Goal: Information Seeking & Learning: Find specific page/section

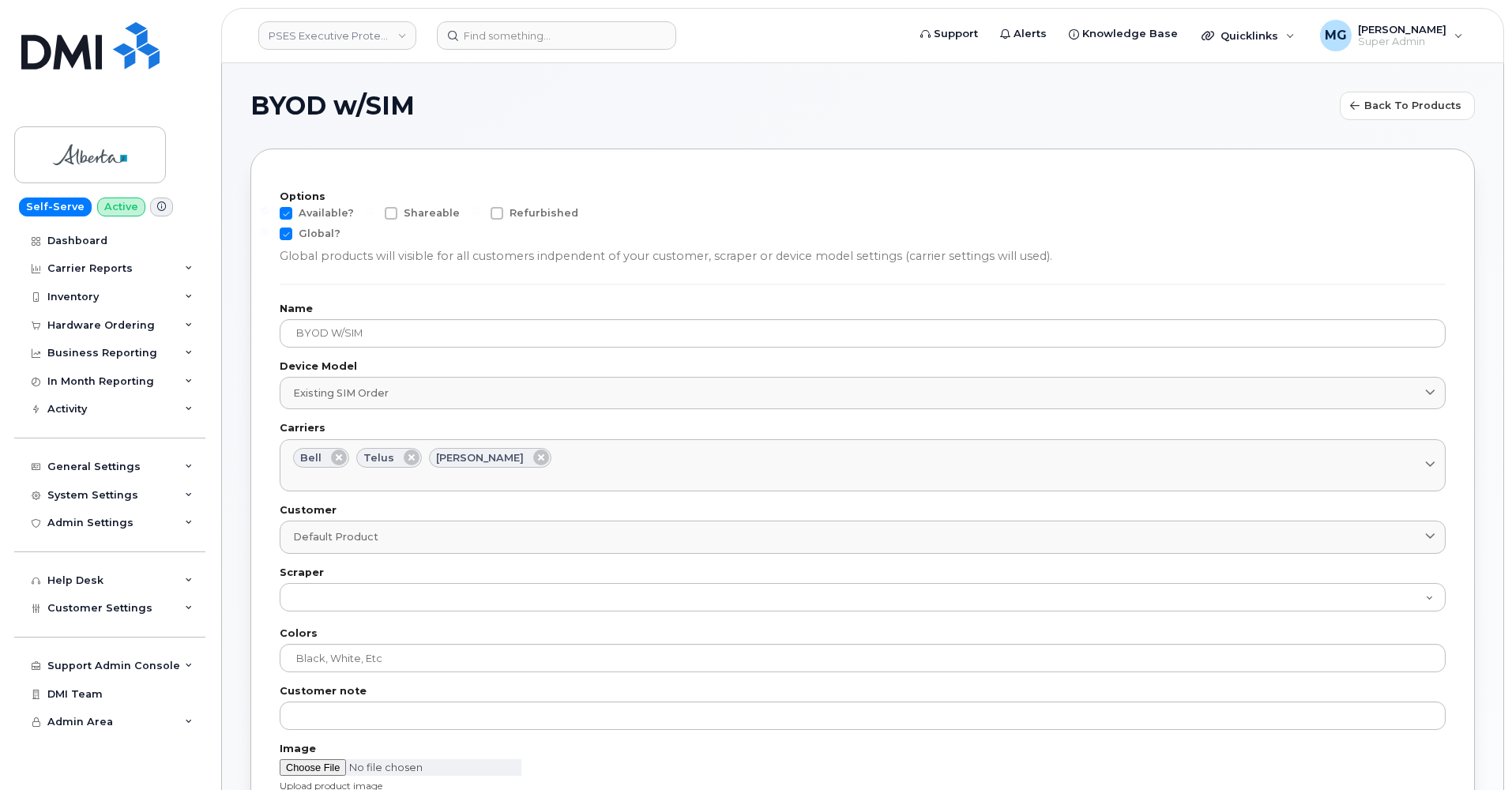
select select
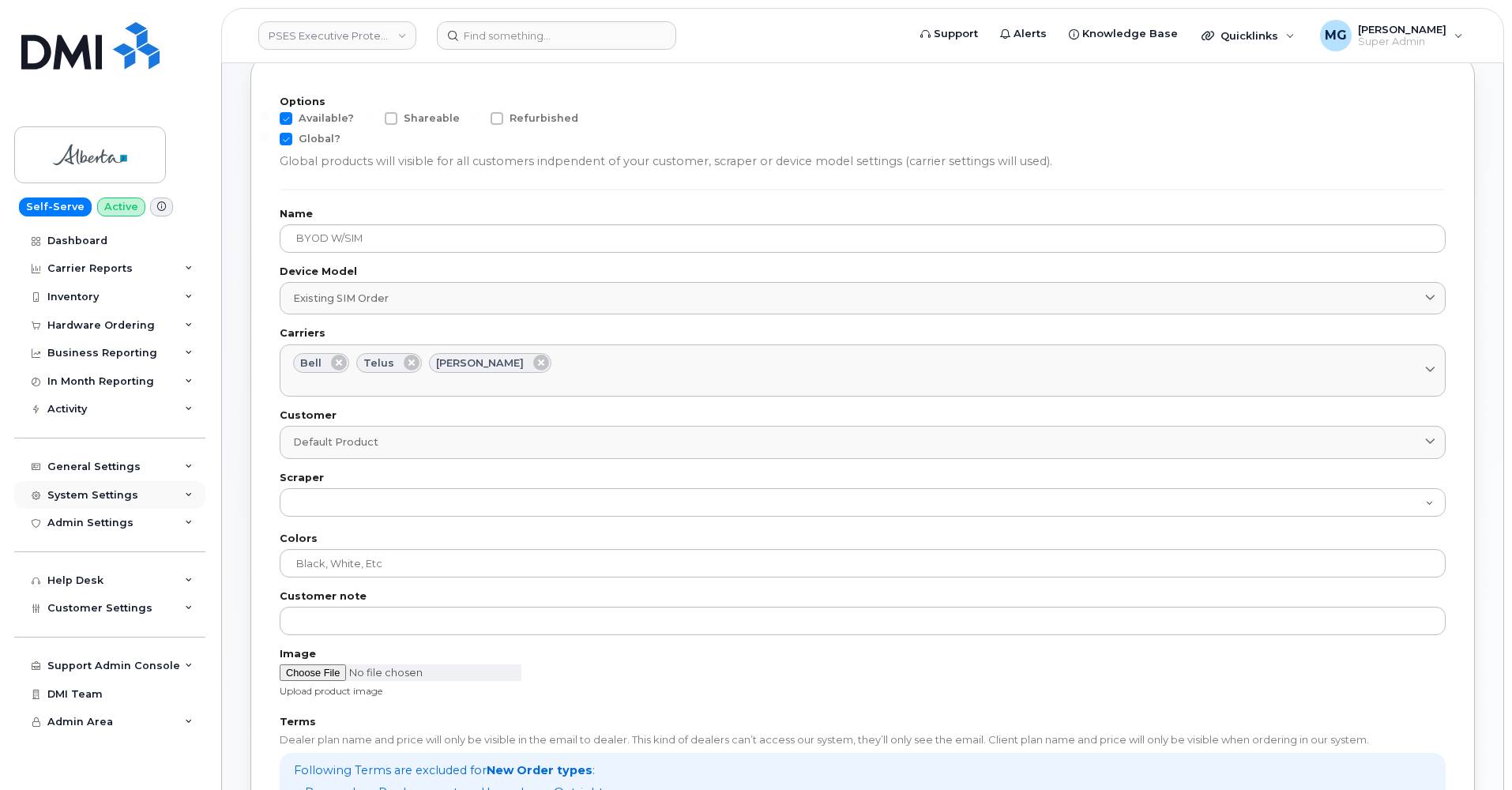
scroll to position [93, 0]
click at [82, 602] on span "Customer Settings" at bounding box center [100, 607] width 105 height 12
click at [91, 319] on div "Hardware Ordering" at bounding box center [101, 325] width 107 height 13
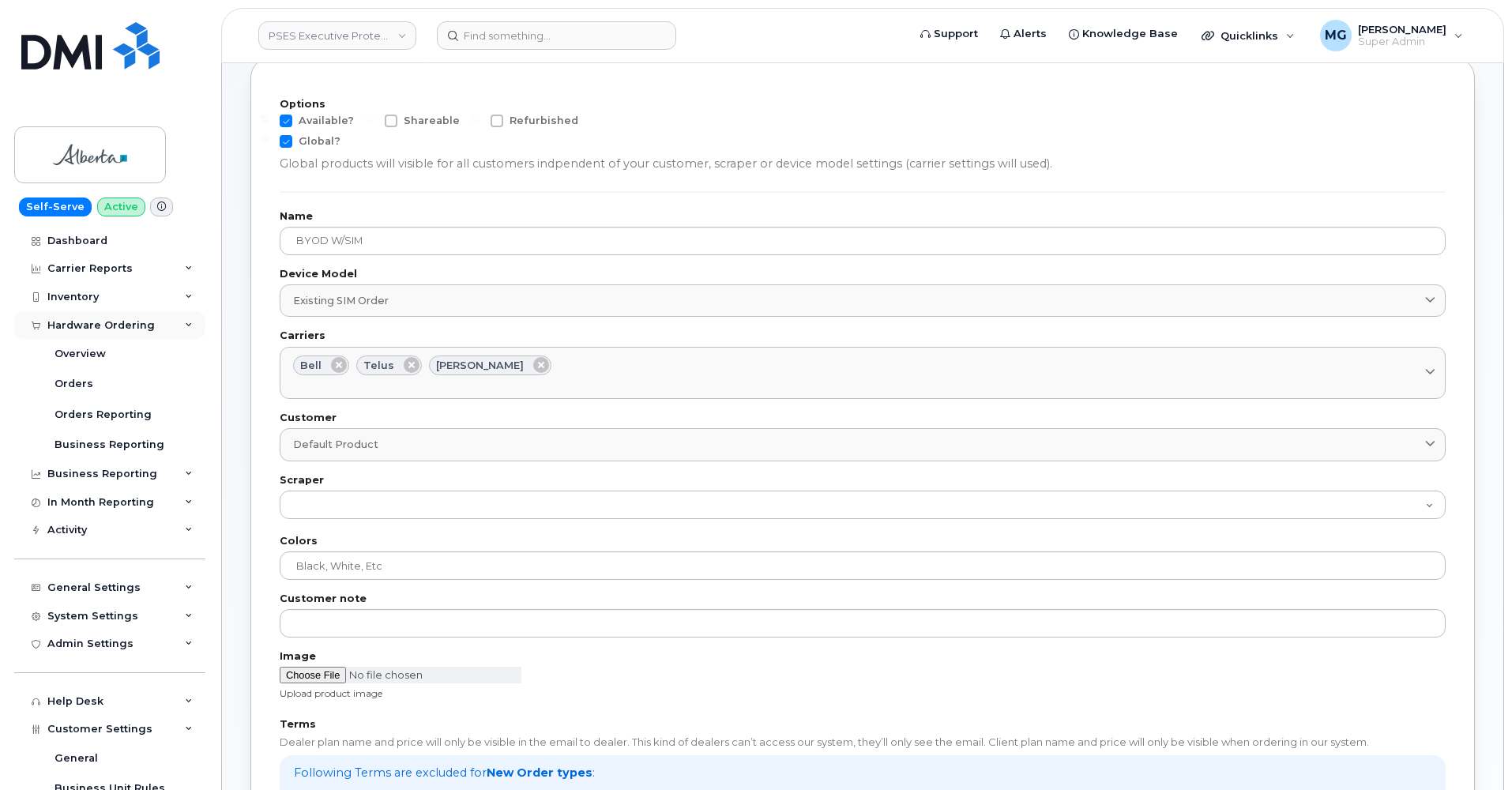
click at [91, 319] on div "Hardware Ordering" at bounding box center [101, 325] width 107 height 13
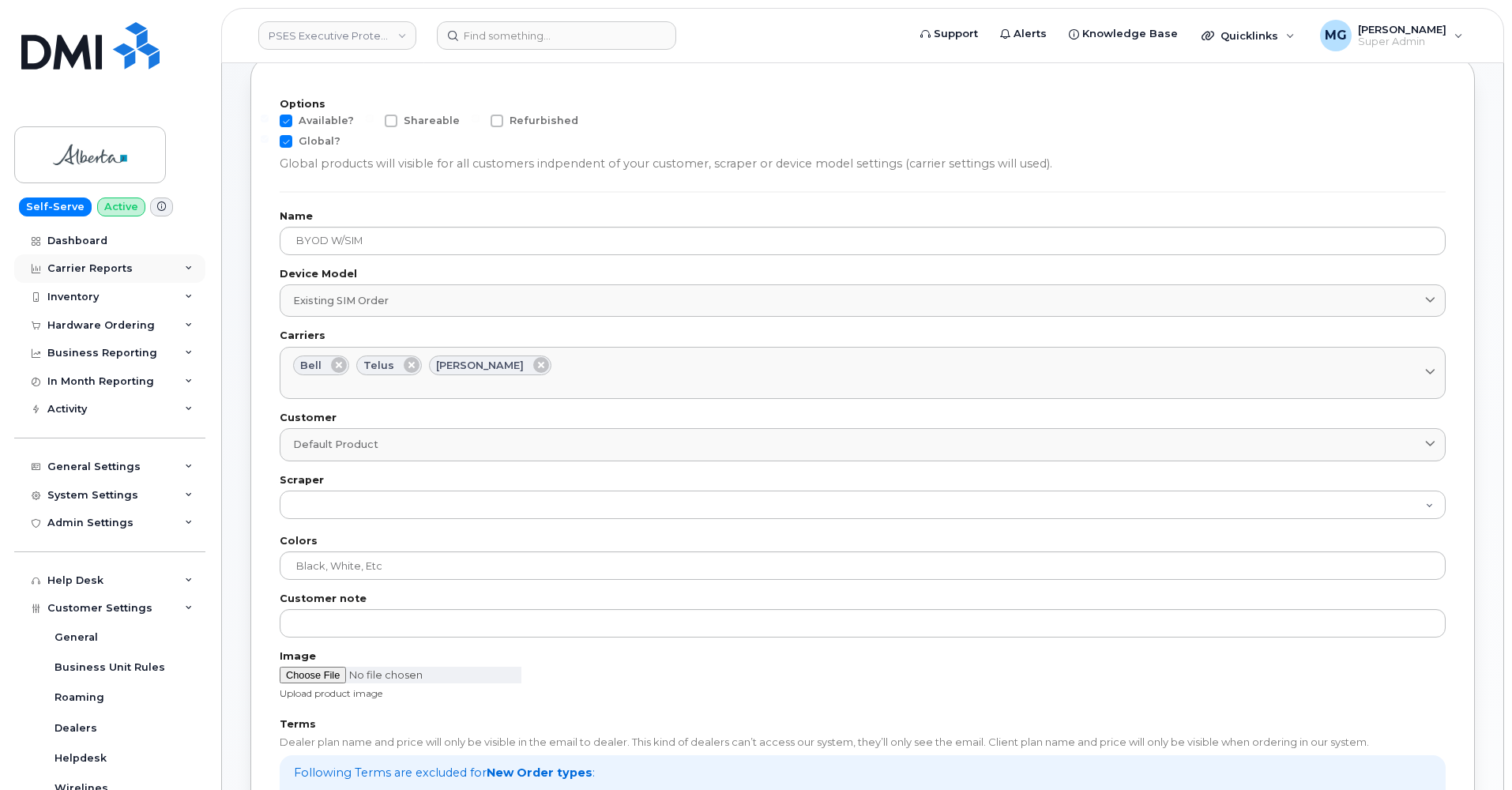
click at [99, 263] on div "Carrier Reports" at bounding box center [90, 268] width 86 height 13
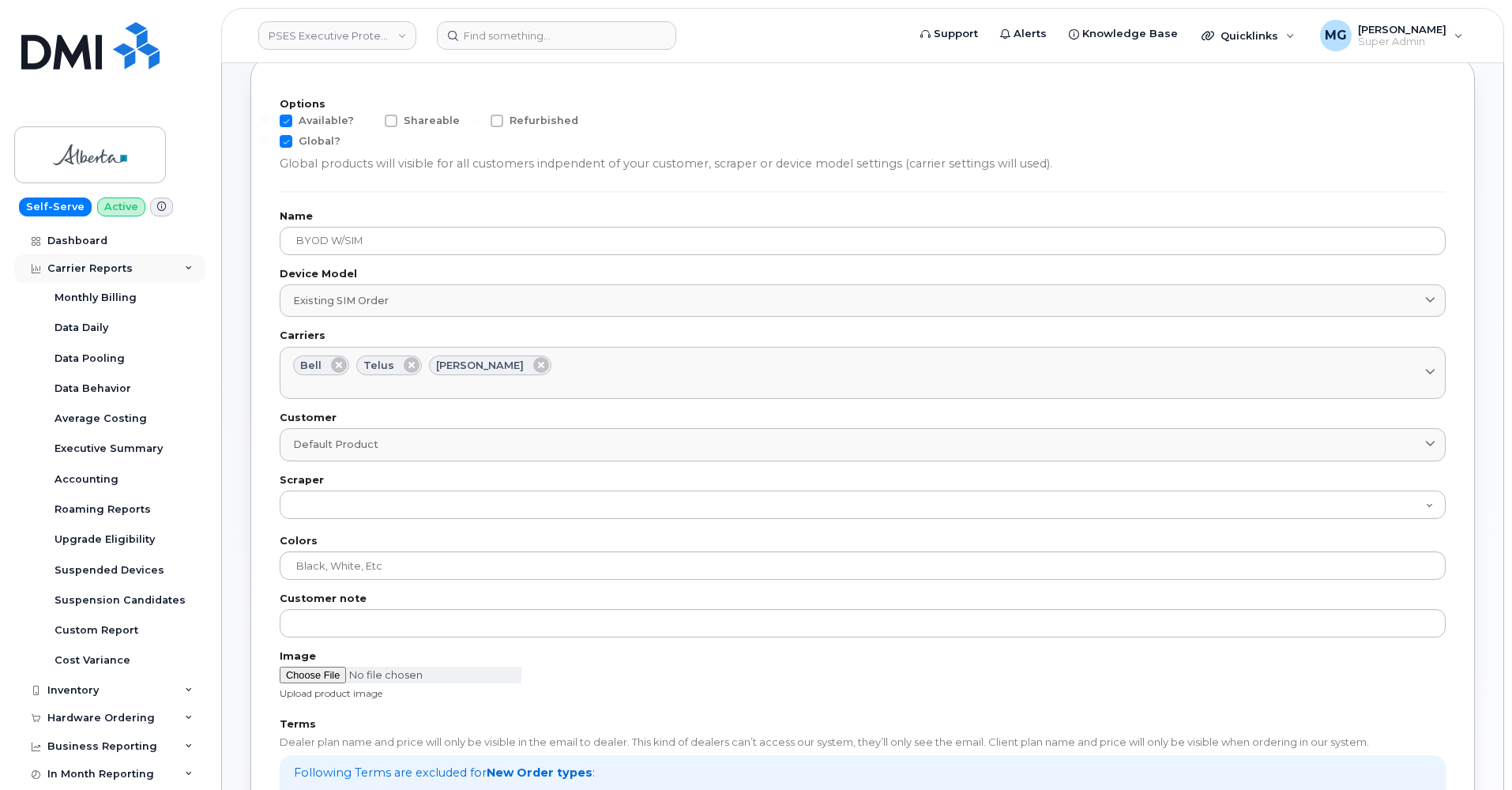
click at [99, 263] on div "Carrier Reports" at bounding box center [90, 268] width 86 height 13
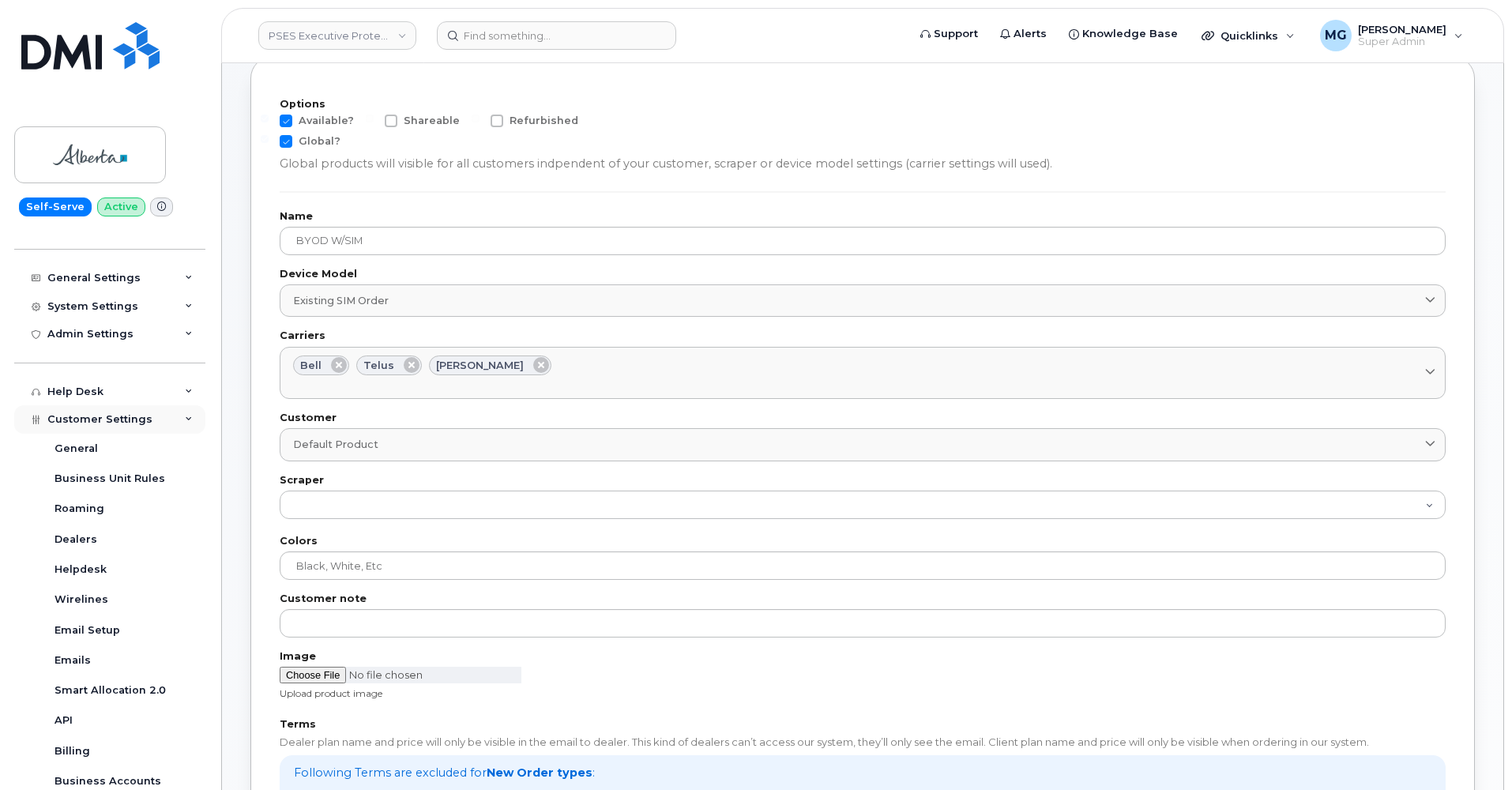
scroll to position [206, 0]
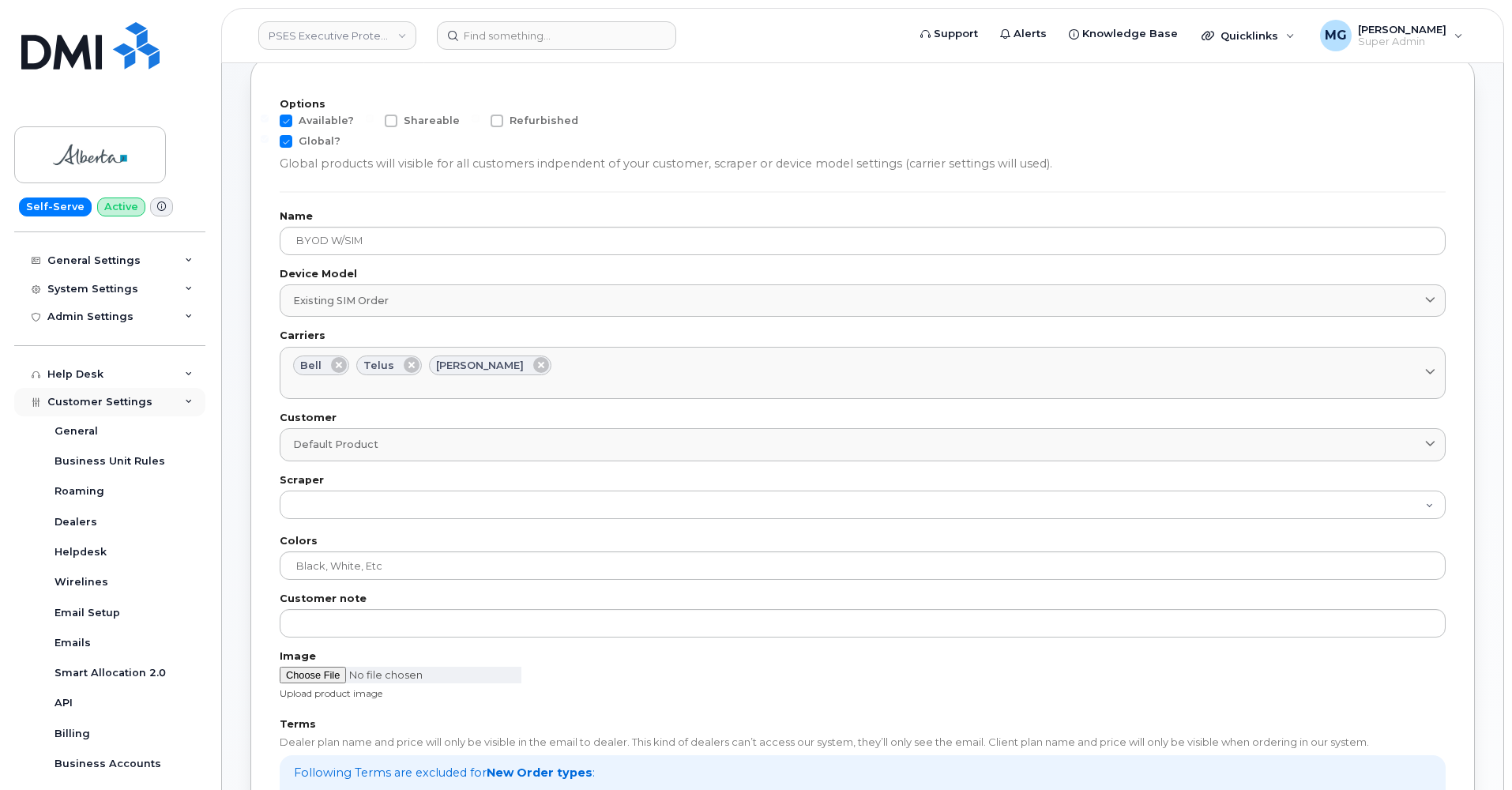
click at [177, 395] on div "Customer Settings" at bounding box center [110, 403] width 191 height 29
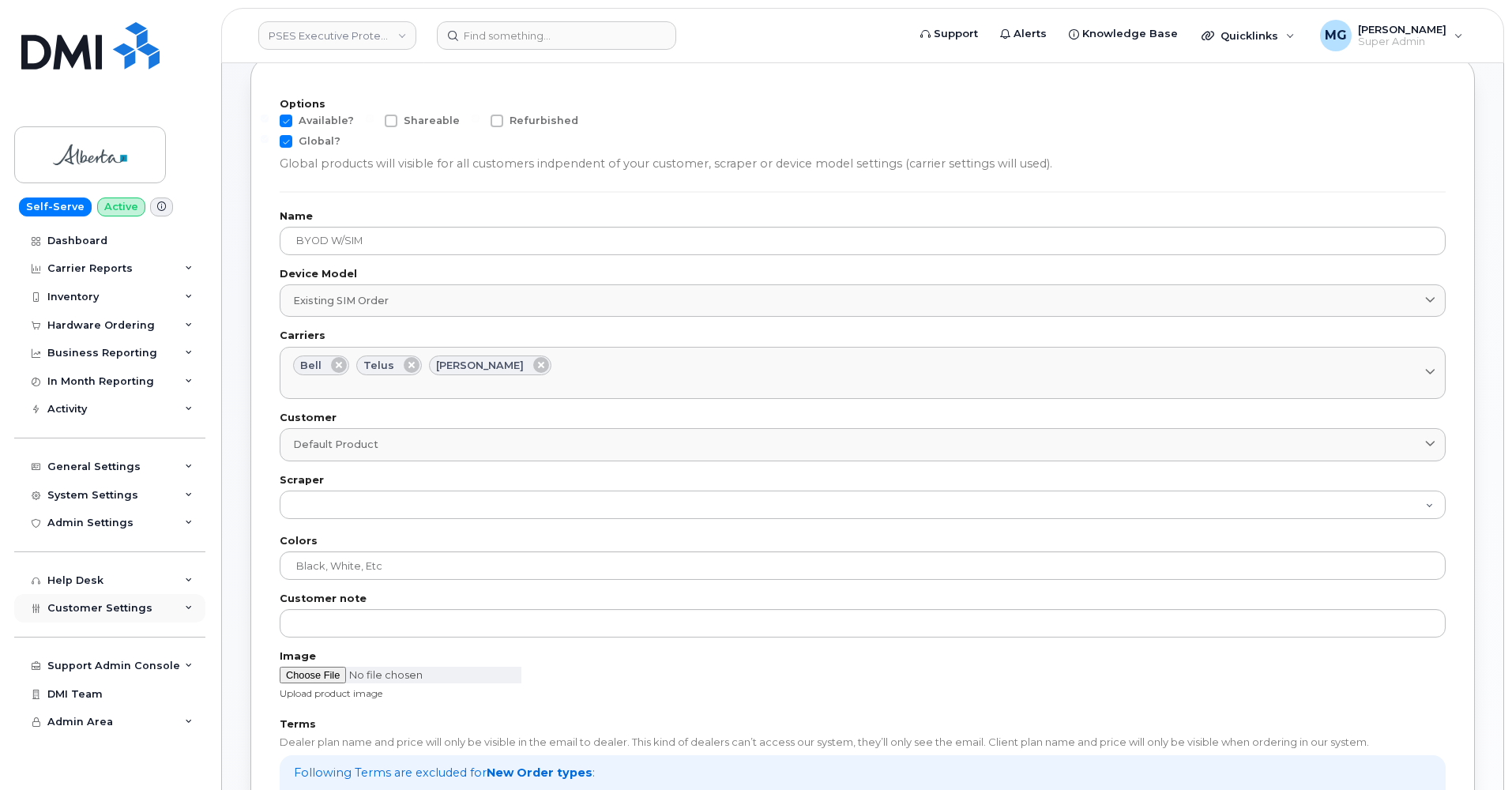
scroll to position [0, 0]
click at [101, 660] on div "Support Admin Console" at bounding box center [114, 666] width 132 height 13
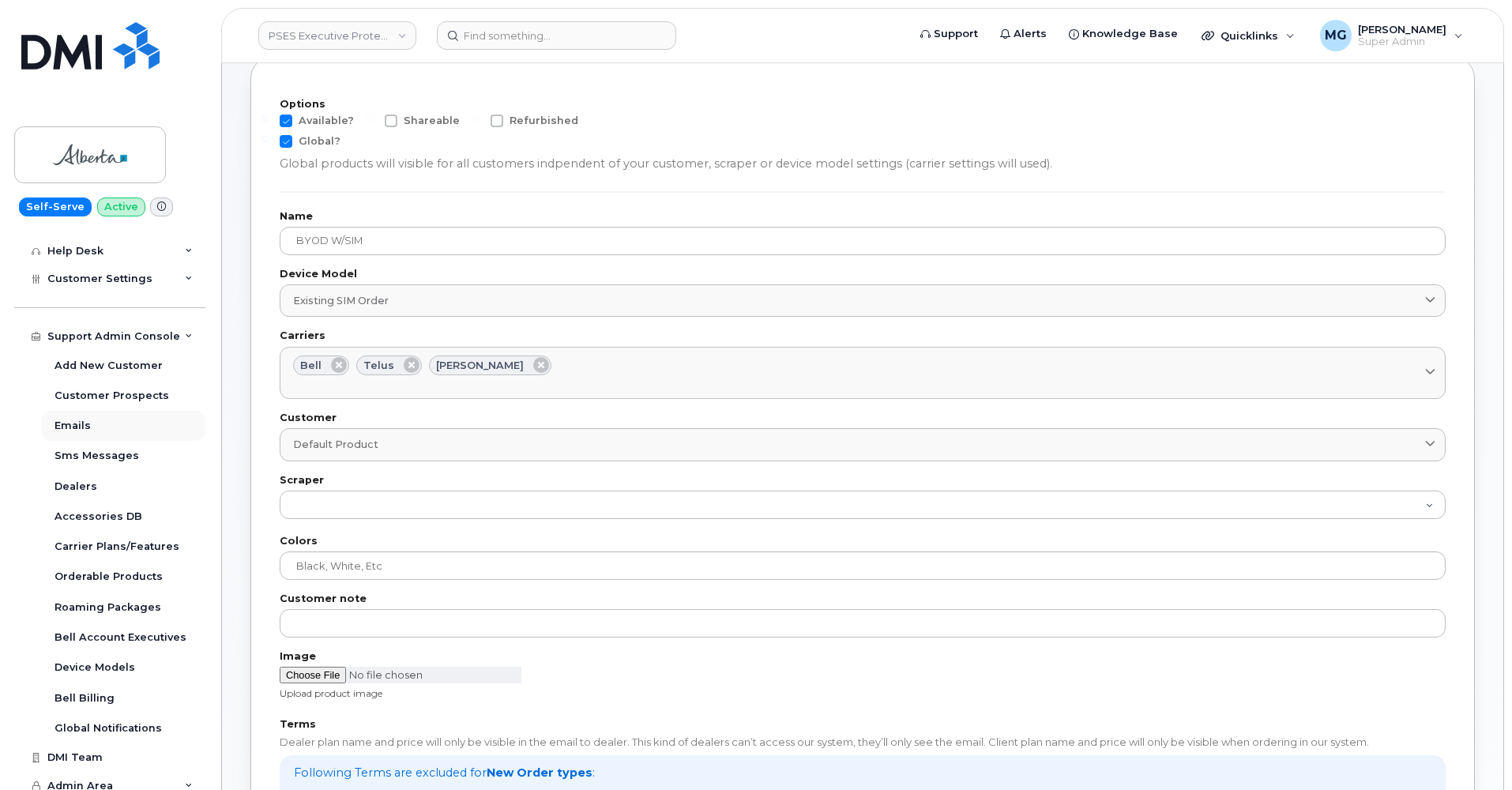
scroll to position [329, 0]
click at [70, 420] on div "Emails" at bounding box center [73, 427] width 36 height 14
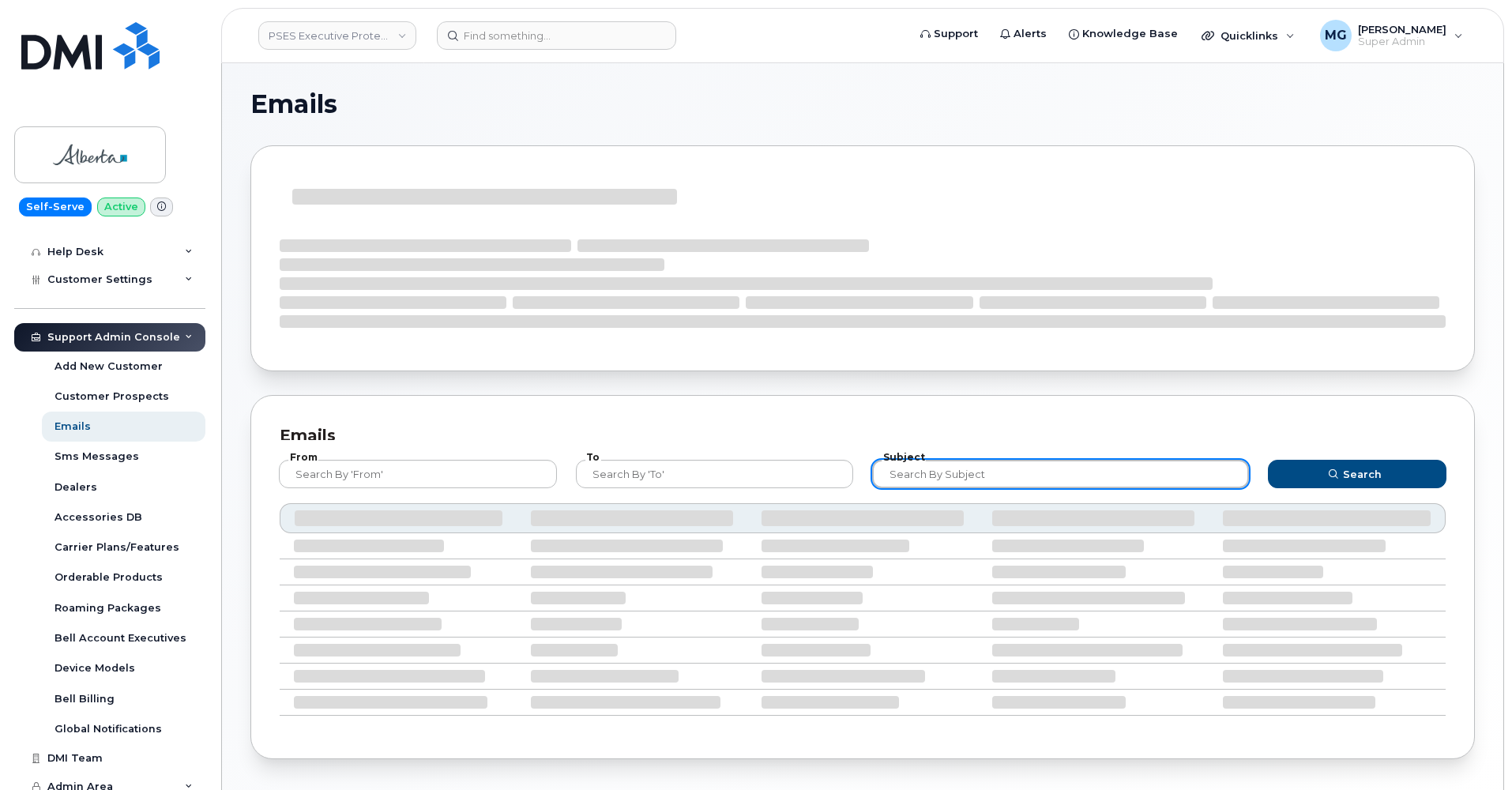
click at [913, 468] on input "text" at bounding box center [1061, 474] width 377 height 29
click at [117, 273] on span "Customer Settings" at bounding box center [100, 278] width 105 height 12
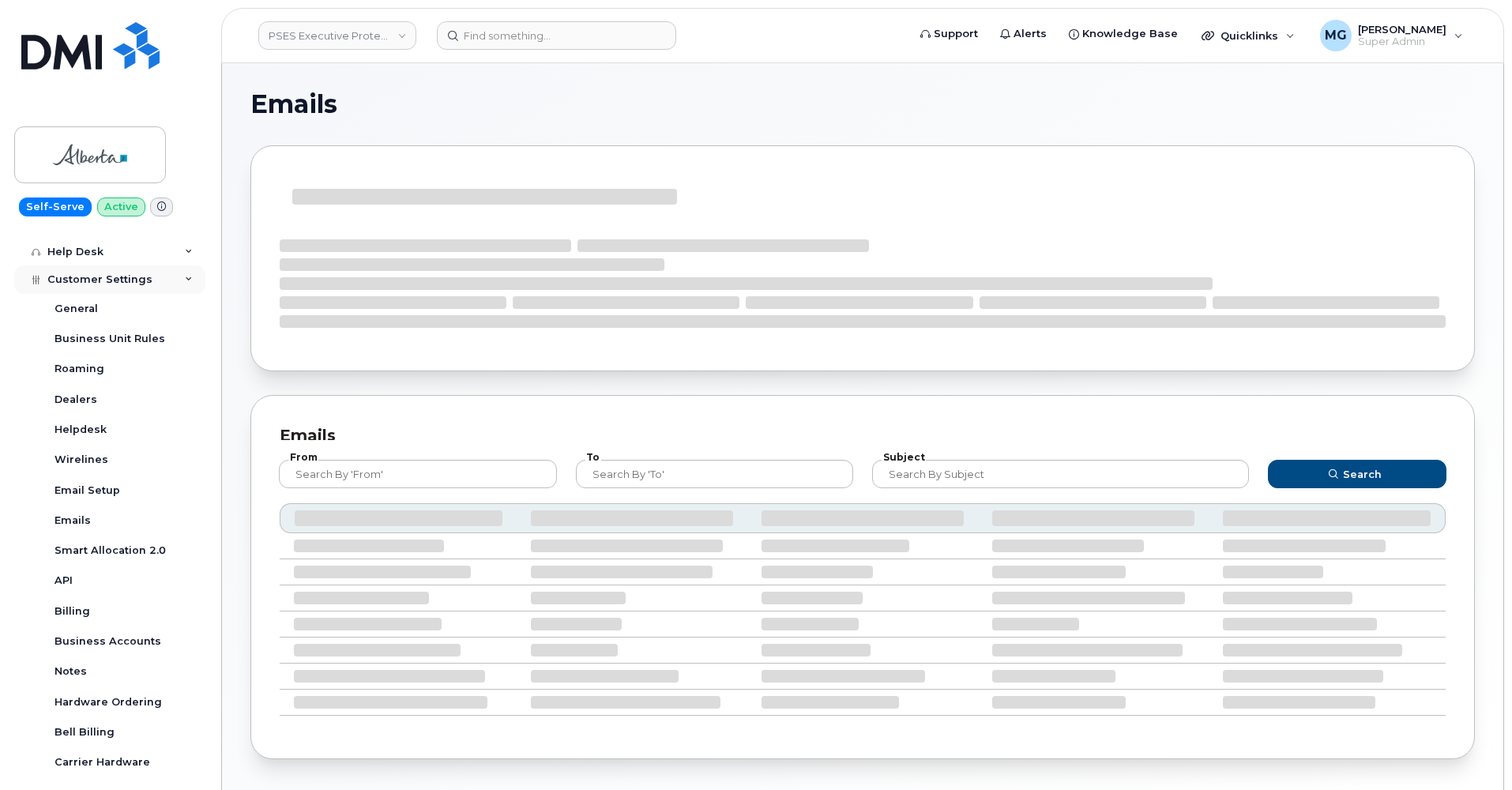
click at [117, 273] on span "Customer Settings" at bounding box center [100, 278] width 105 height 12
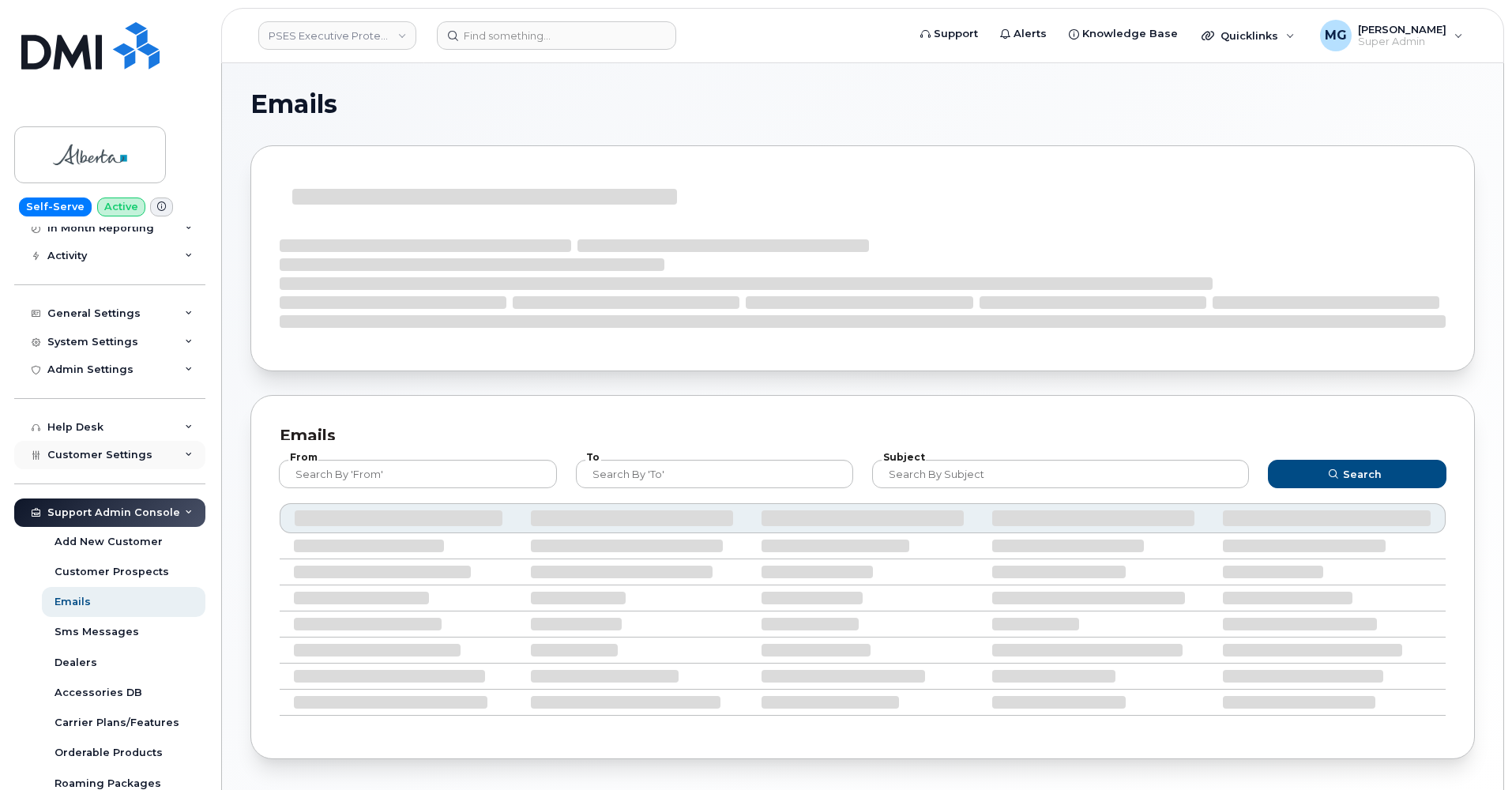
scroll to position [144, 0]
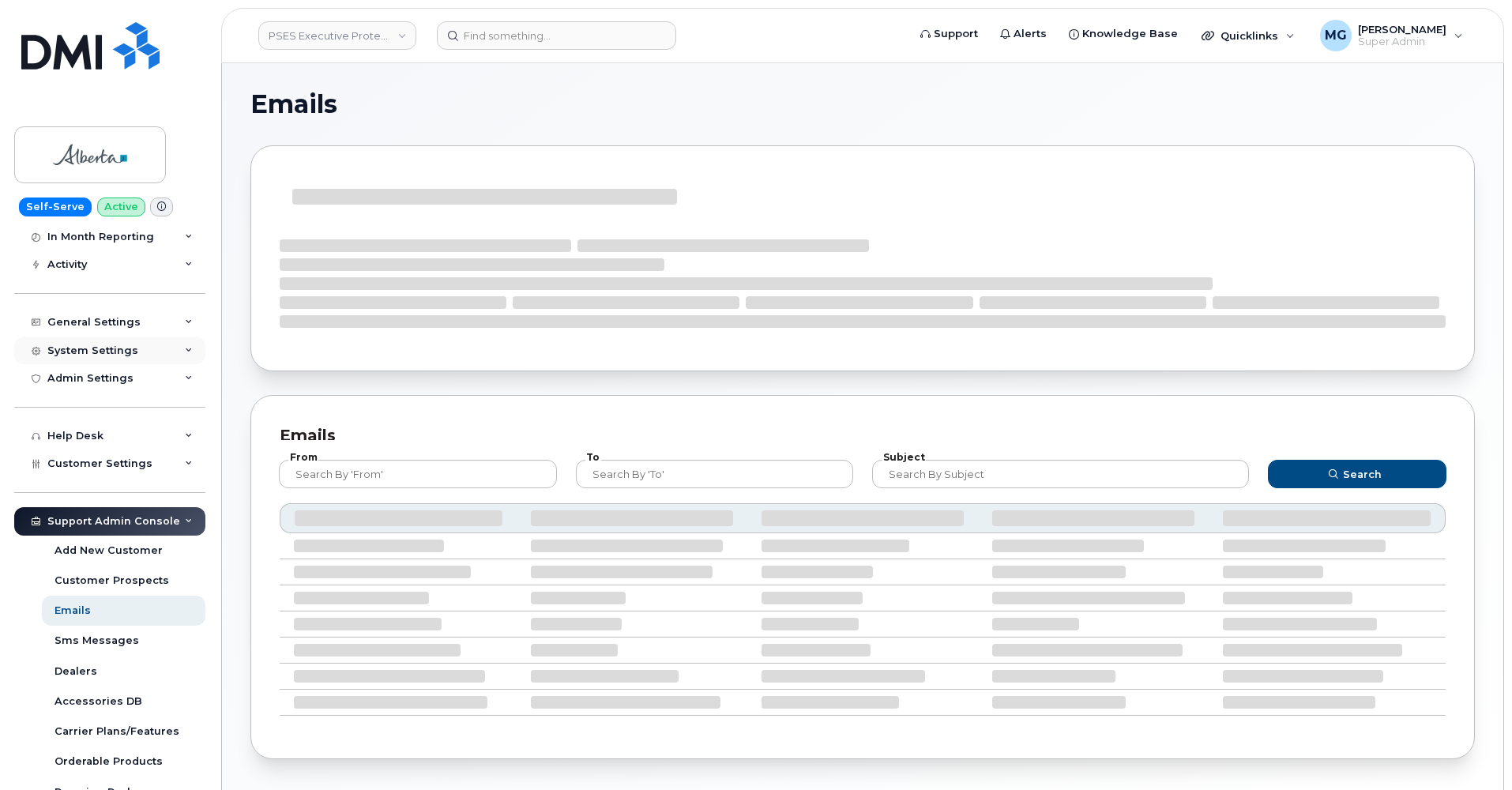
click at [95, 344] on div "System Settings" at bounding box center [93, 350] width 91 height 13
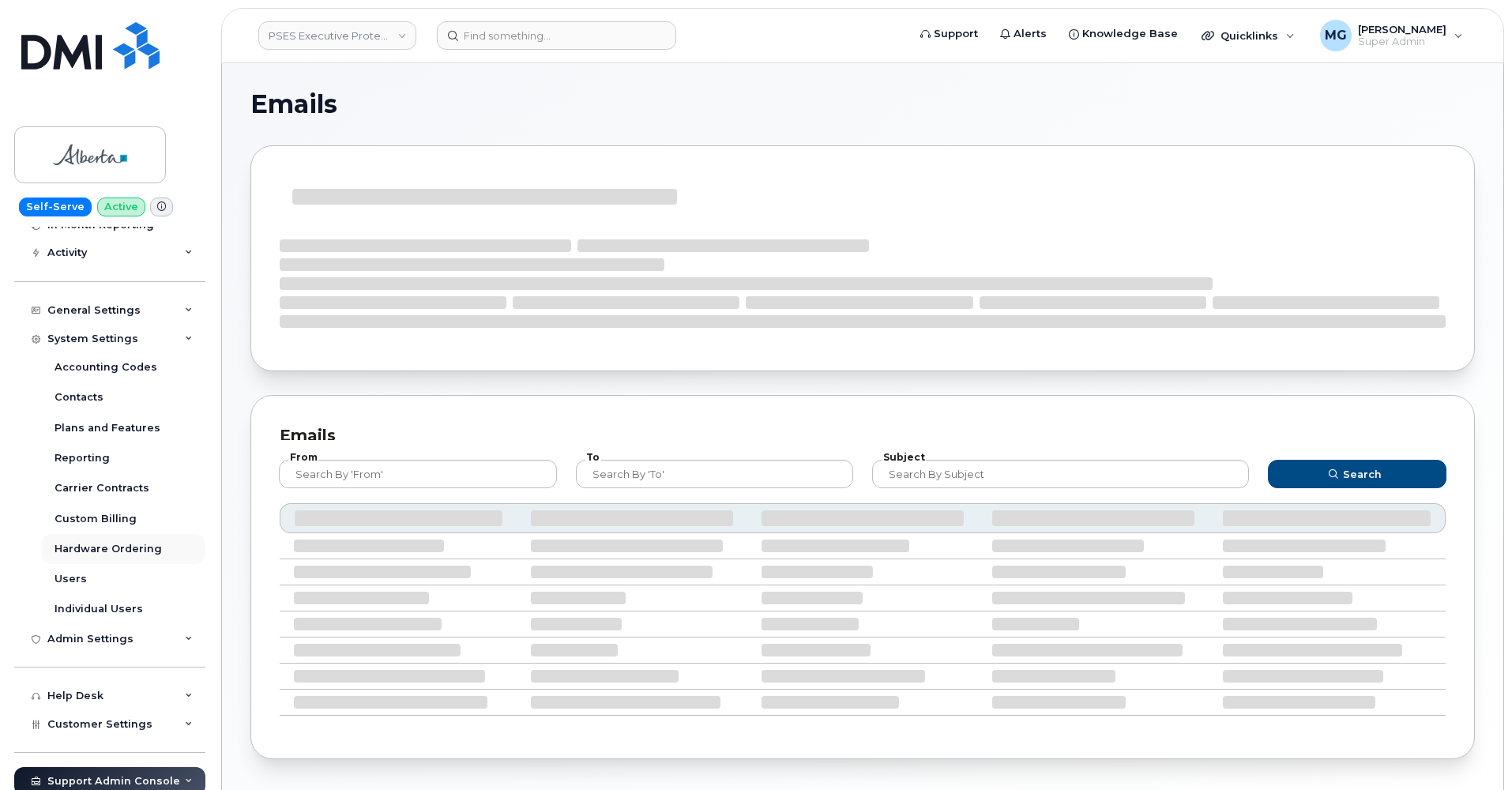
scroll to position [158, 0]
click at [105, 324] on div "System Settings" at bounding box center [110, 339] width 191 height 29
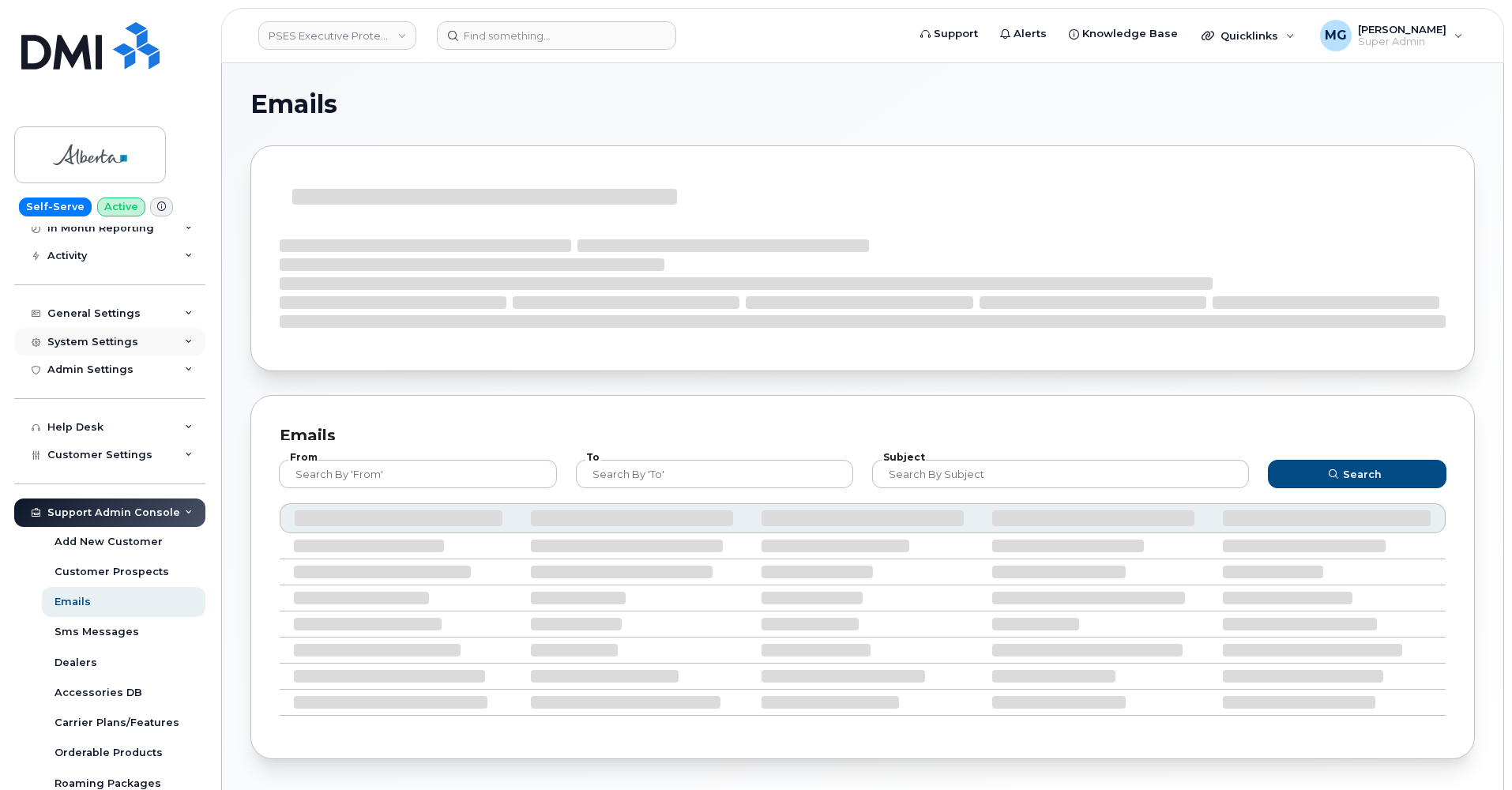
click at [105, 331] on div "System Settings" at bounding box center [110, 342] width 191 height 29
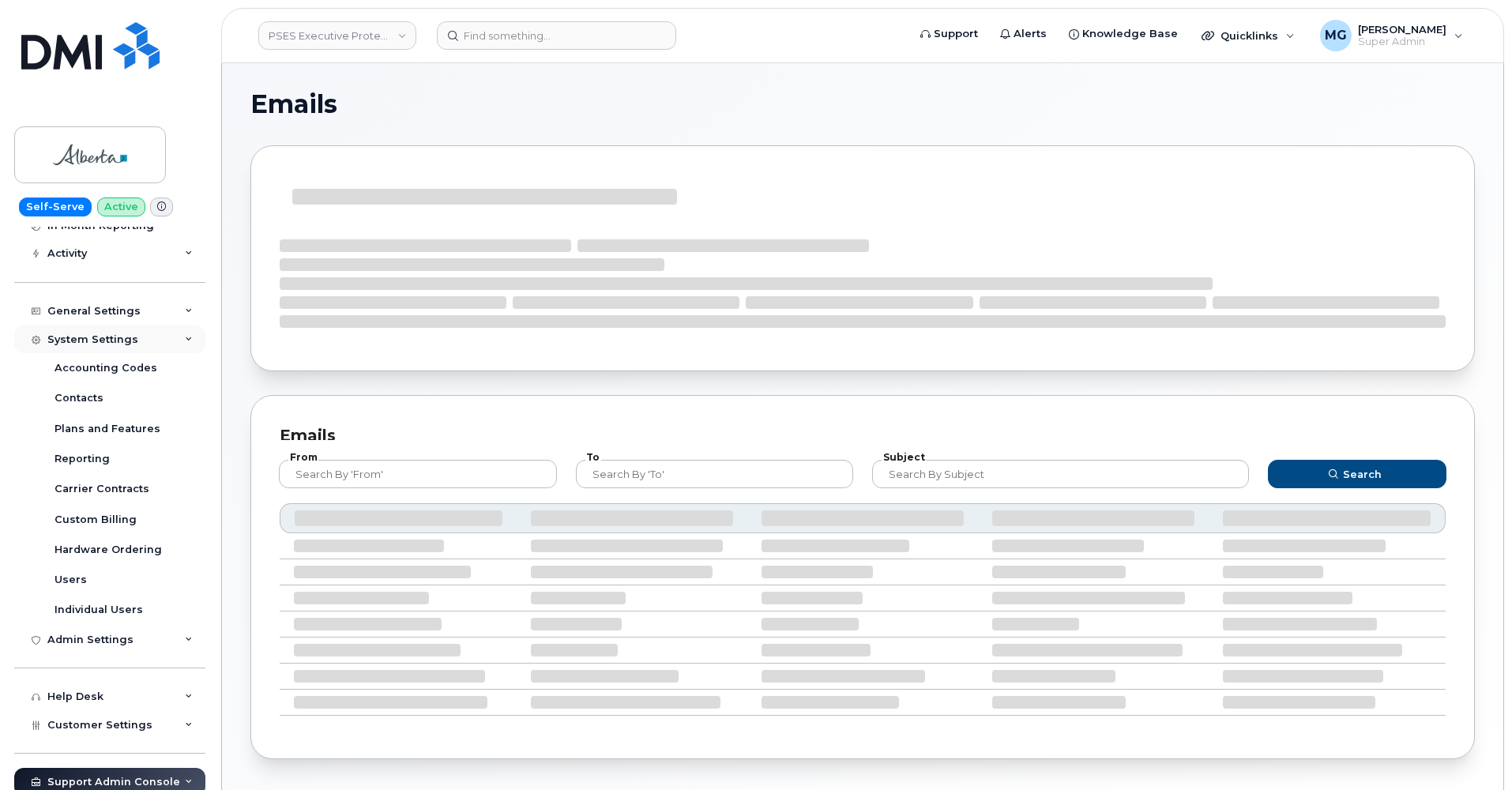
click at [105, 333] on div "System Settings" at bounding box center [93, 340] width 91 height 13
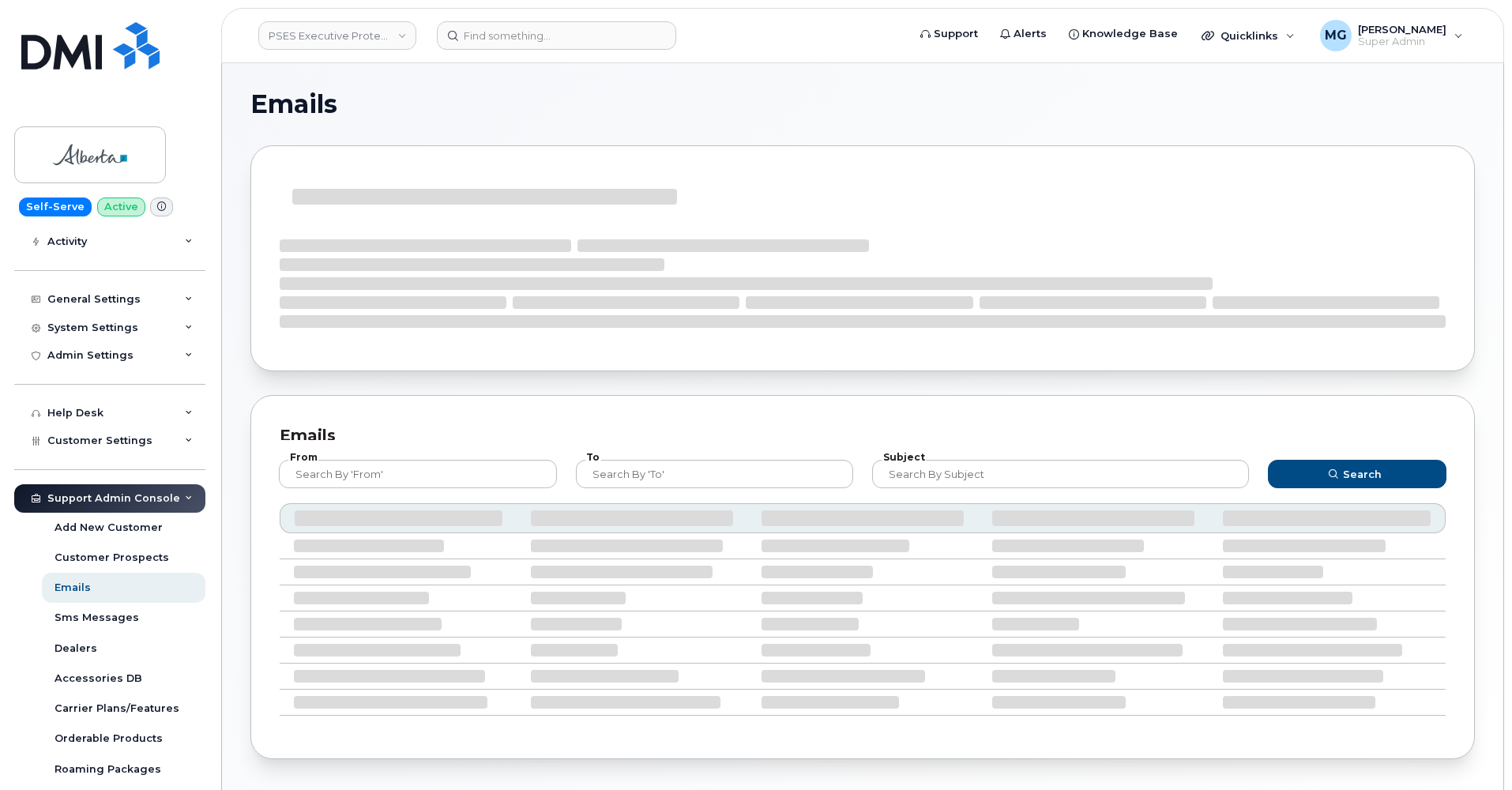
scroll to position [165, 0]
click at [108, 296] on div "General Settings" at bounding box center [94, 302] width 93 height 13
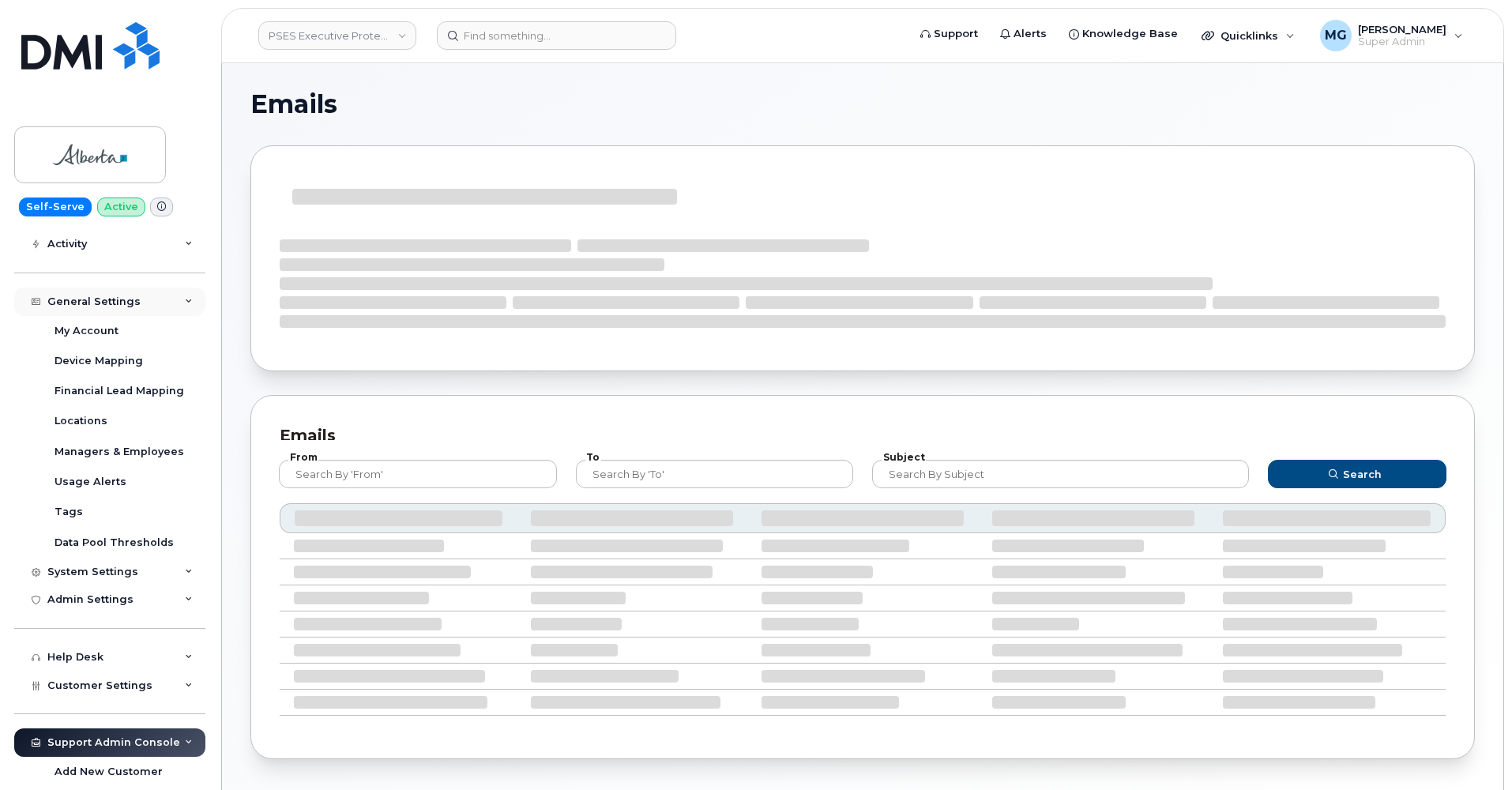
click at [108, 296] on div "General Settings" at bounding box center [94, 302] width 93 height 13
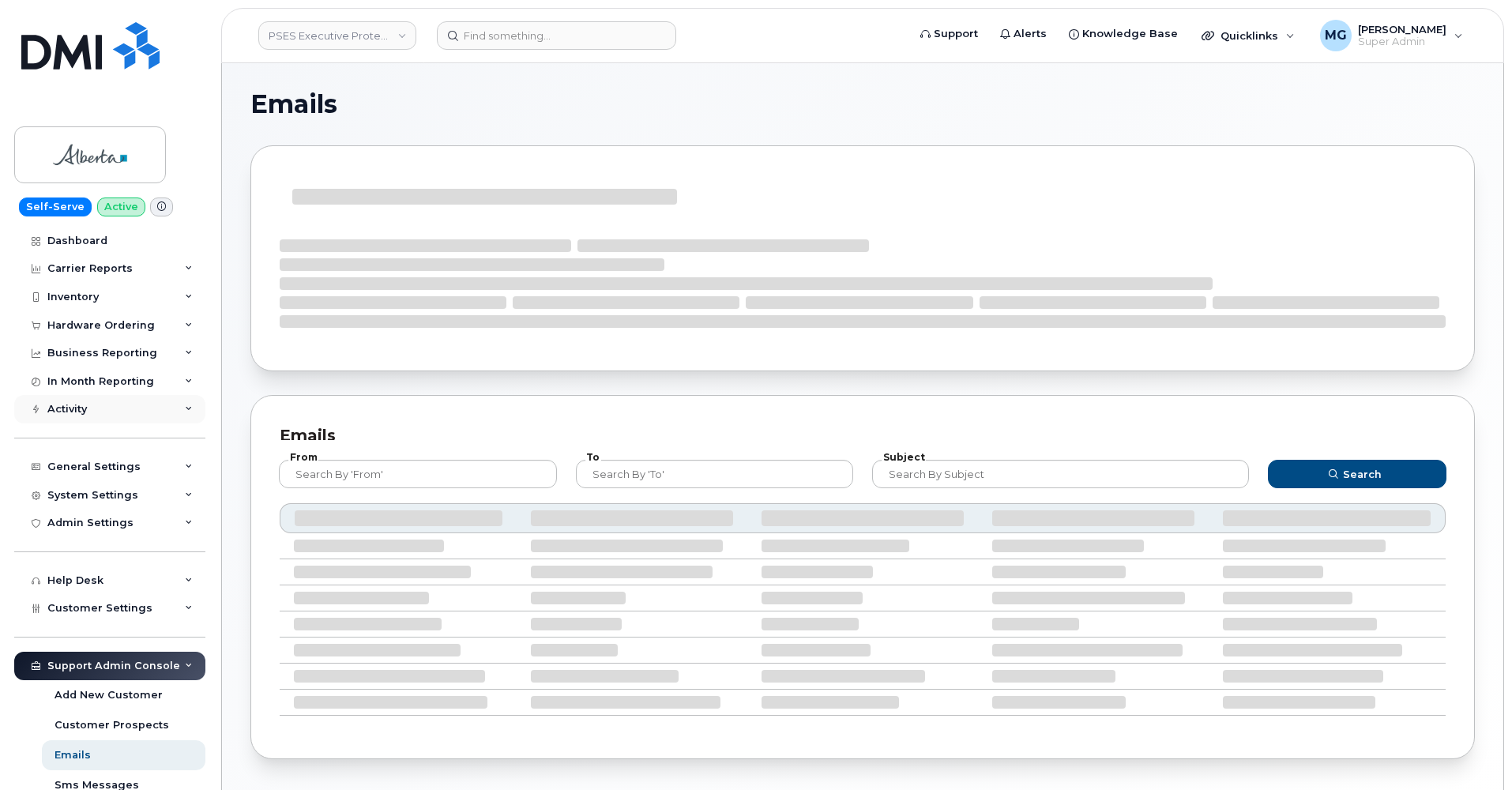
scroll to position [0, 0]
click at [83, 403] on div "Activity" at bounding box center [68, 409] width 40 height 13
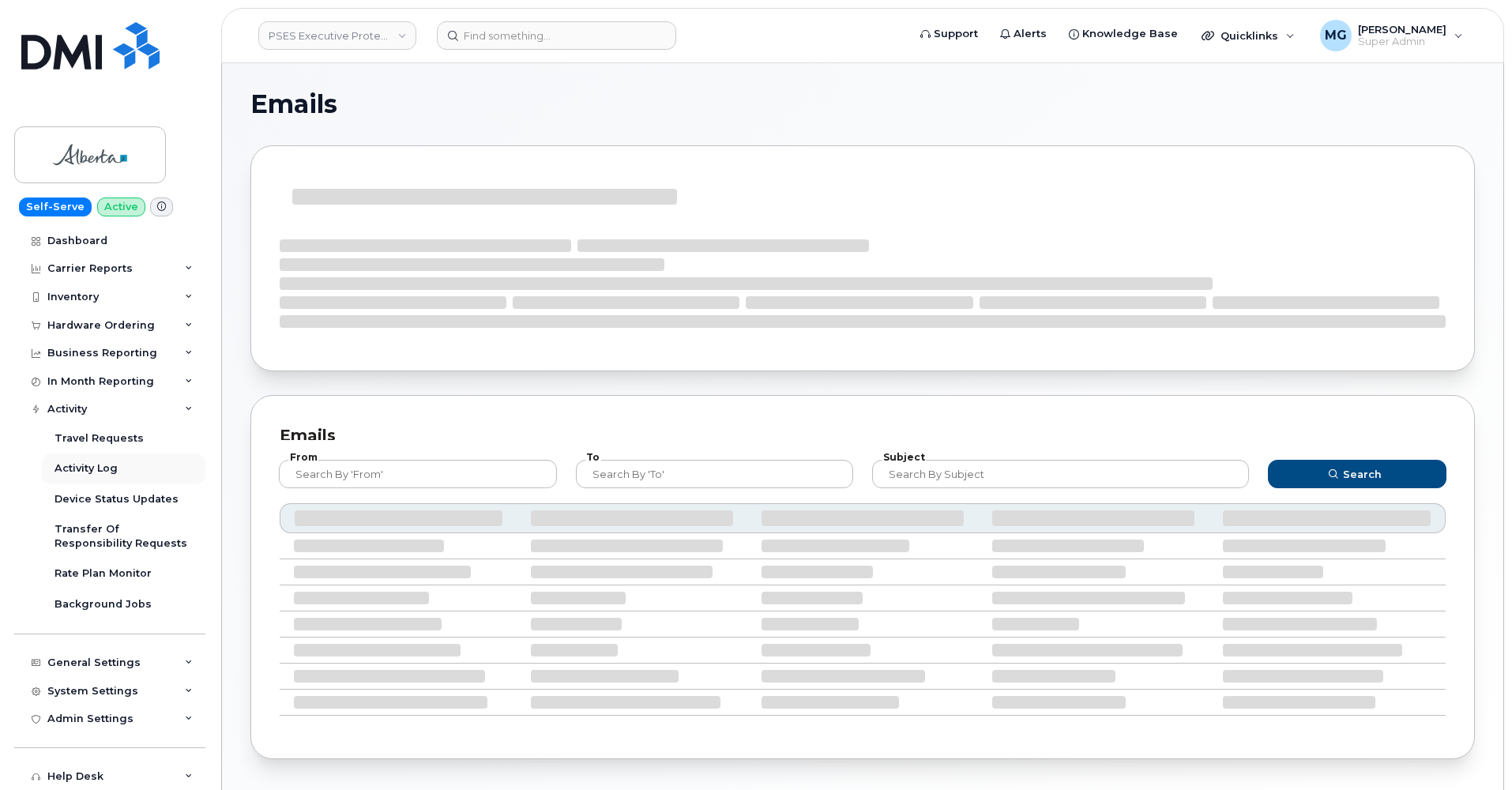
click at [70, 461] on div "Activity Log" at bounding box center [87, 468] width 63 height 14
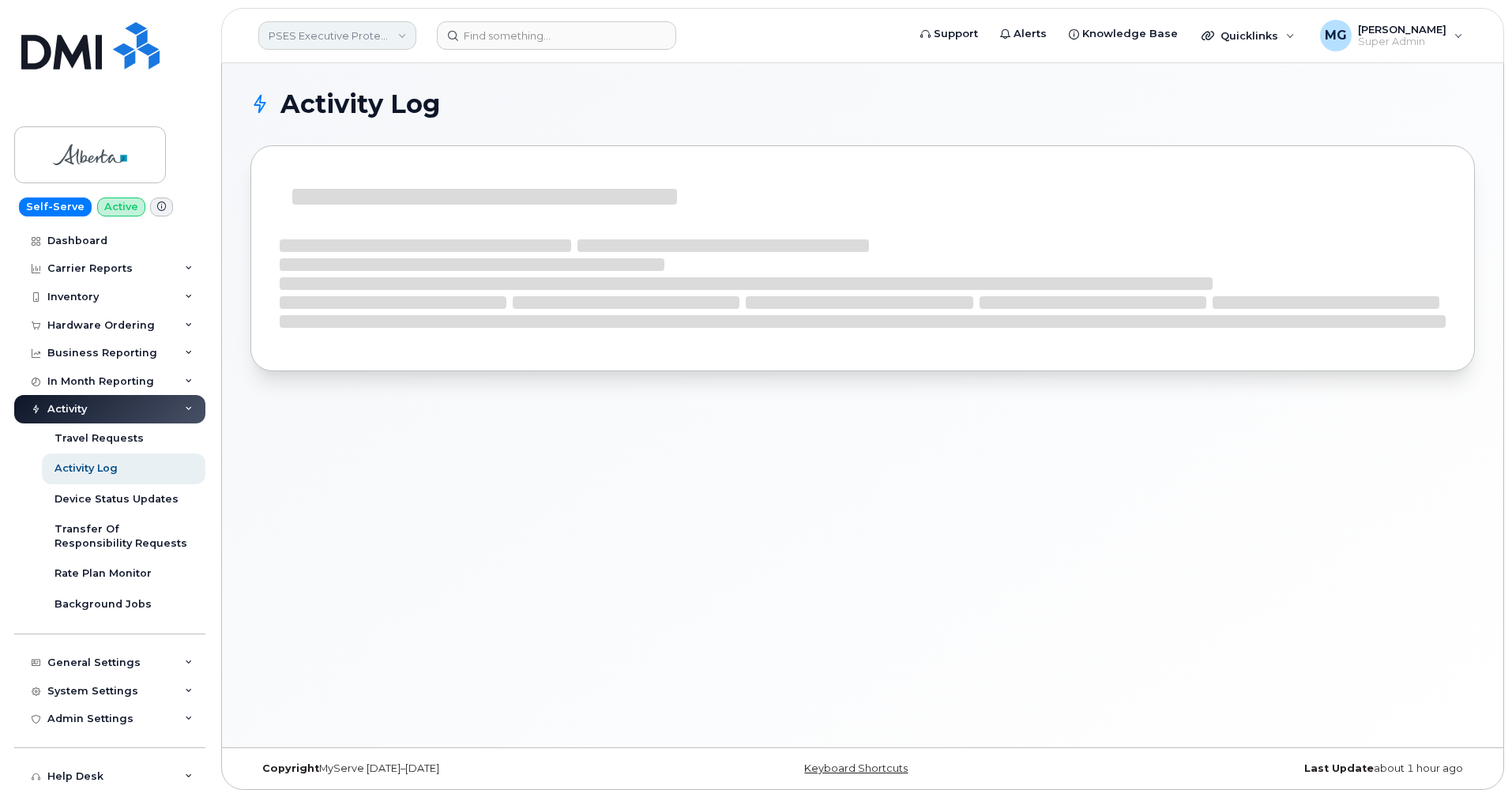
click at [362, 35] on link "PSES Executive Protection - [GEOGRAPHIC_DATA]" at bounding box center [337, 36] width 158 height 29
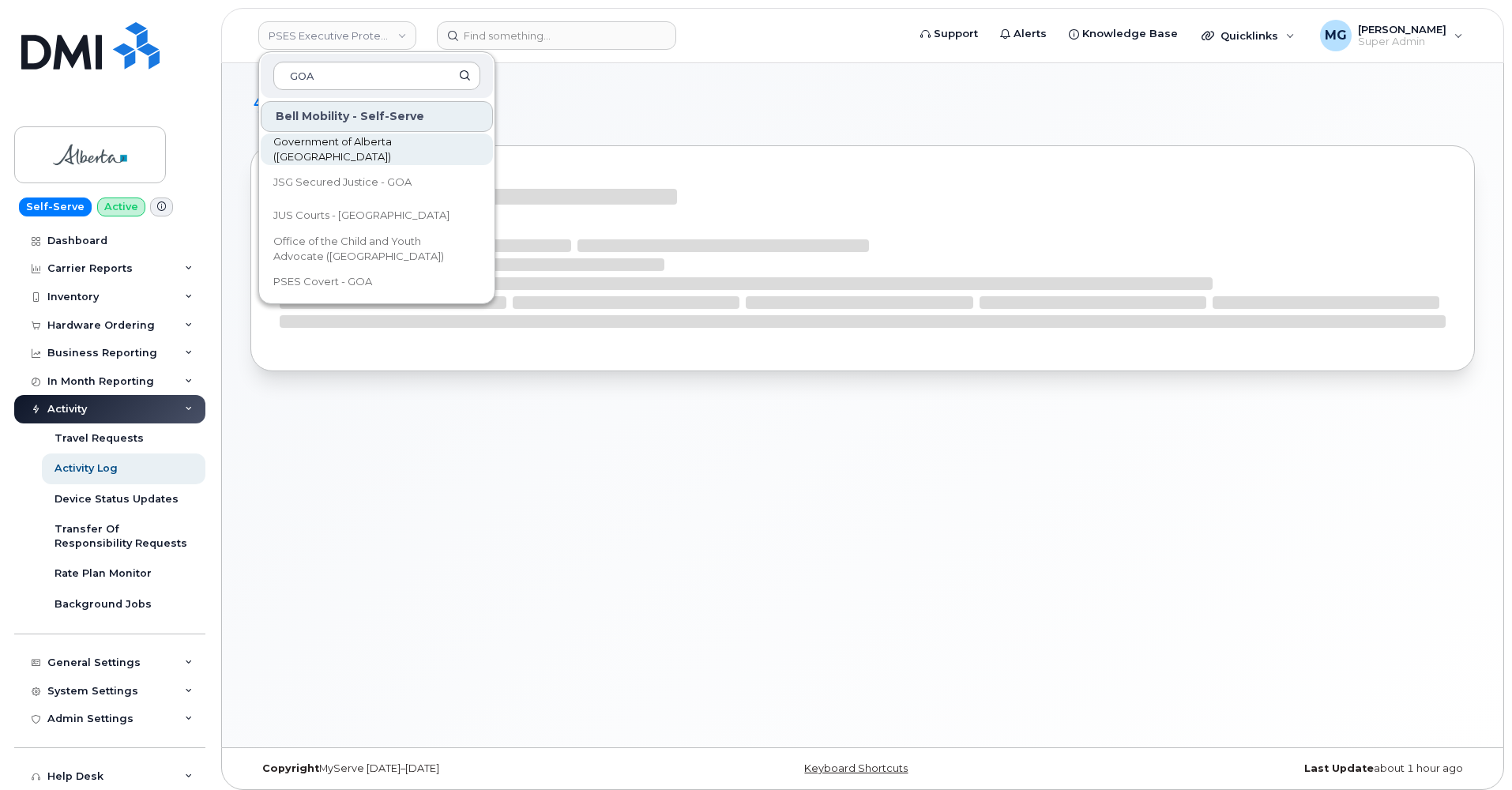
type input "GOA"
click at [343, 150] on span "Government of Alberta ([GEOGRAPHIC_DATA])" at bounding box center [364, 150] width 182 height 31
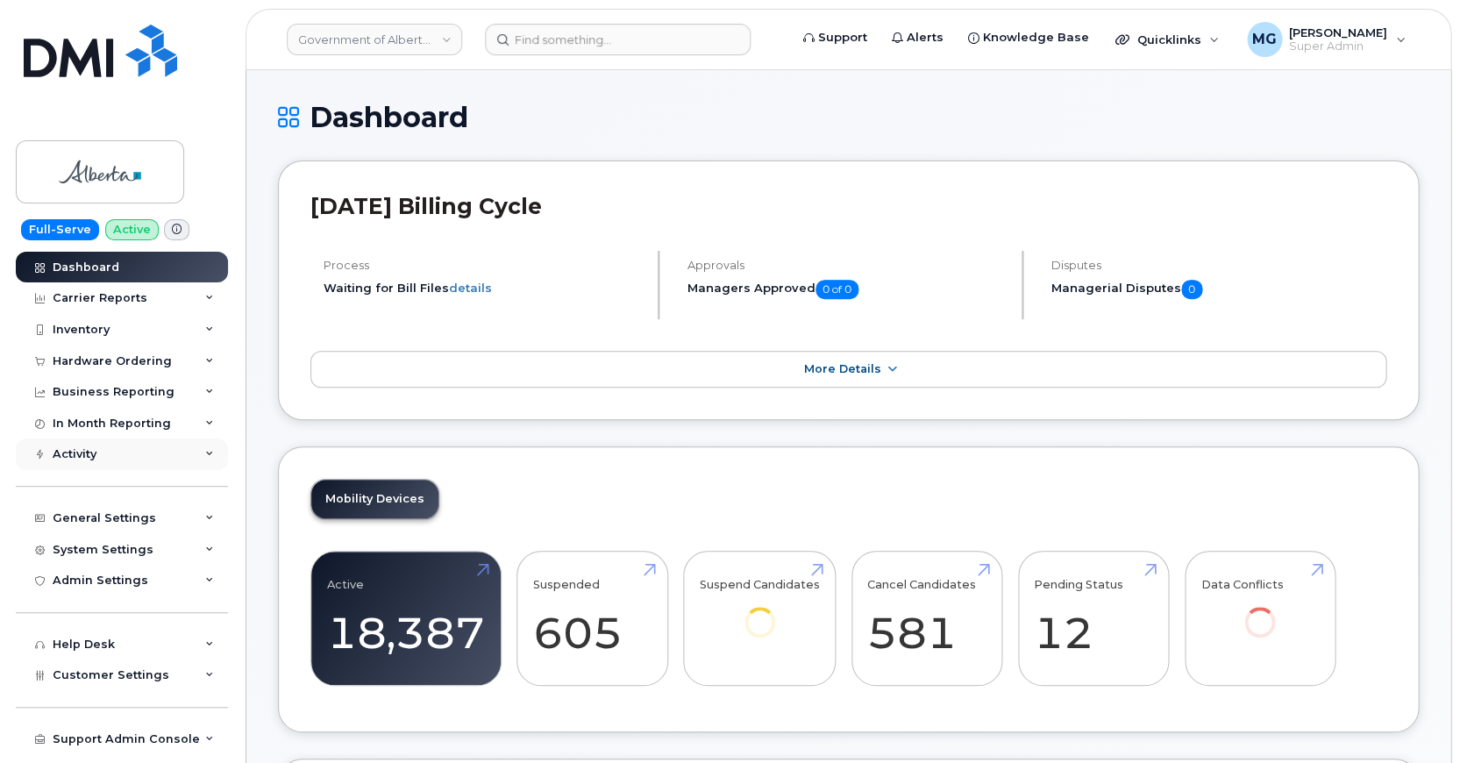
click at [100, 450] on div "Activity" at bounding box center [122, 454] width 212 height 32
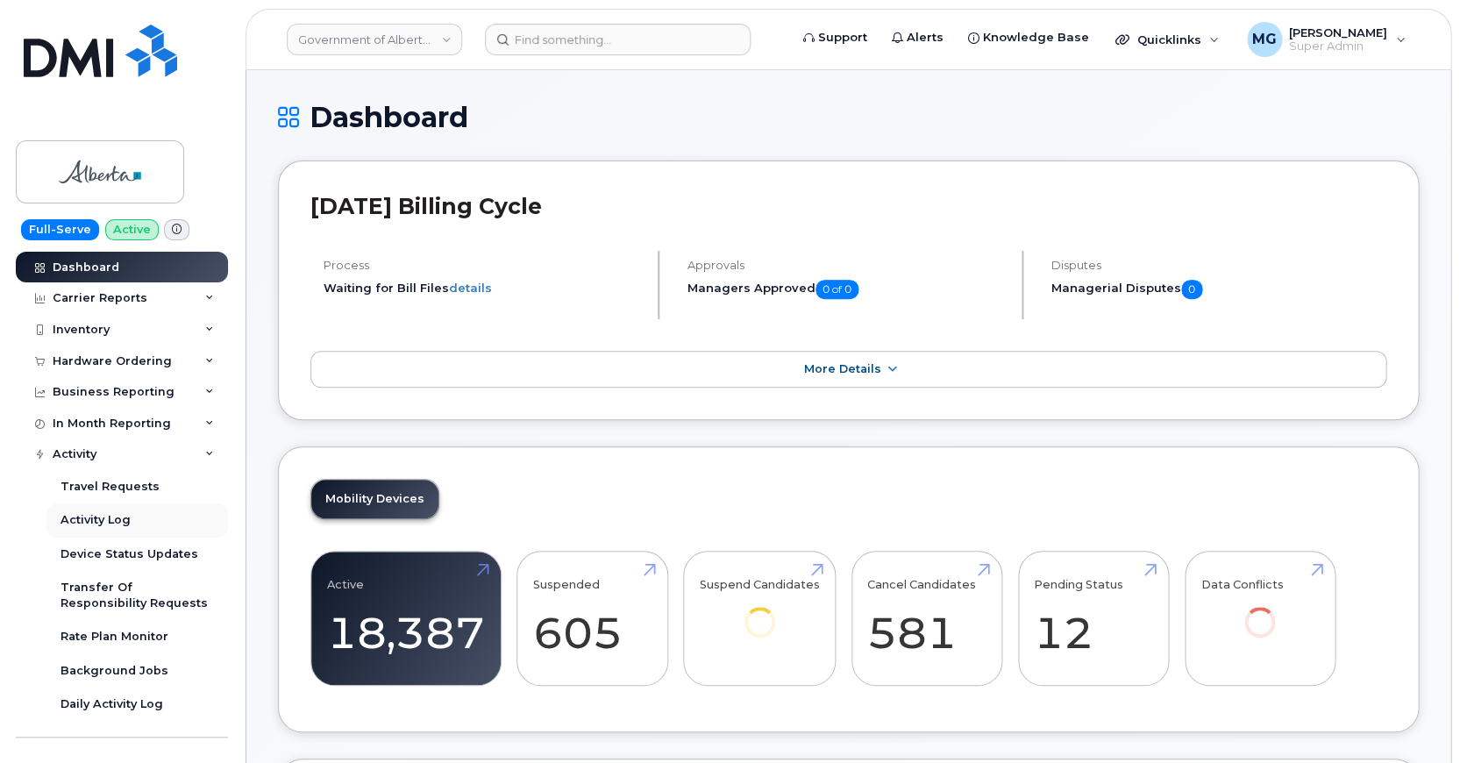
click at [96, 514] on div "Activity Log" at bounding box center [96, 520] width 70 height 16
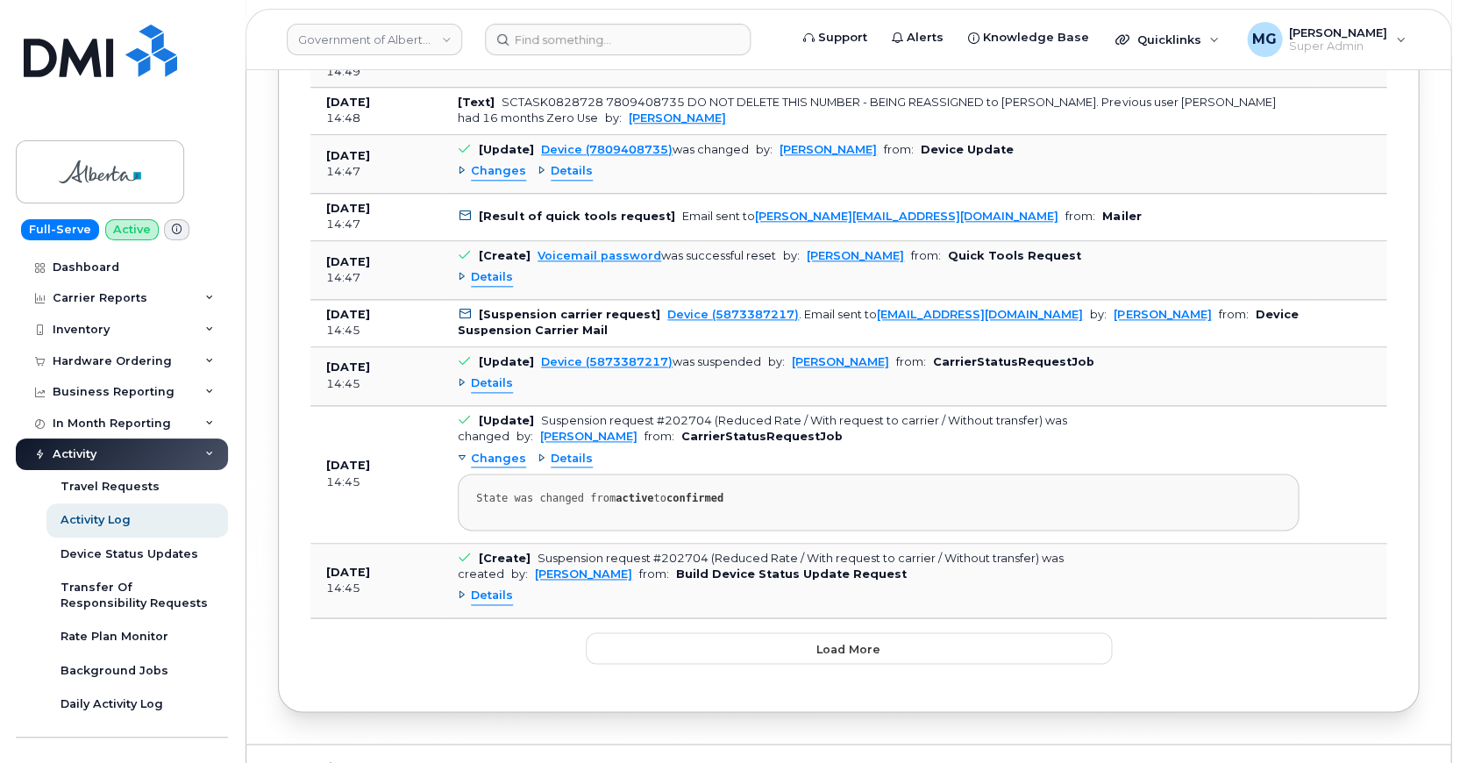
scroll to position [9430, 0]
click at [758, 633] on button "Load more" at bounding box center [849, 649] width 526 height 32
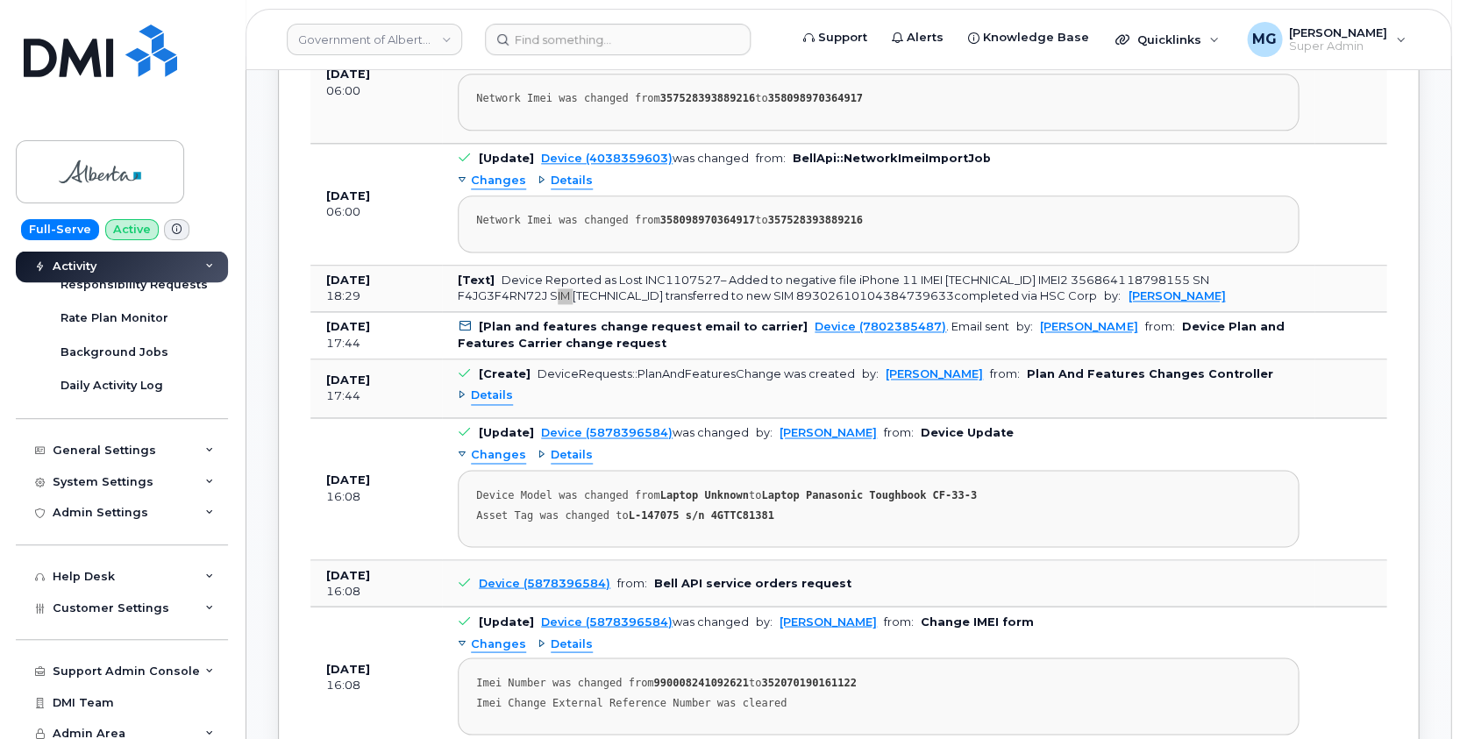
scroll to position [5102, 0]
click at [102, 666] on div "Support Admin Console" at bounding box center [126, 672] width 147 height 14
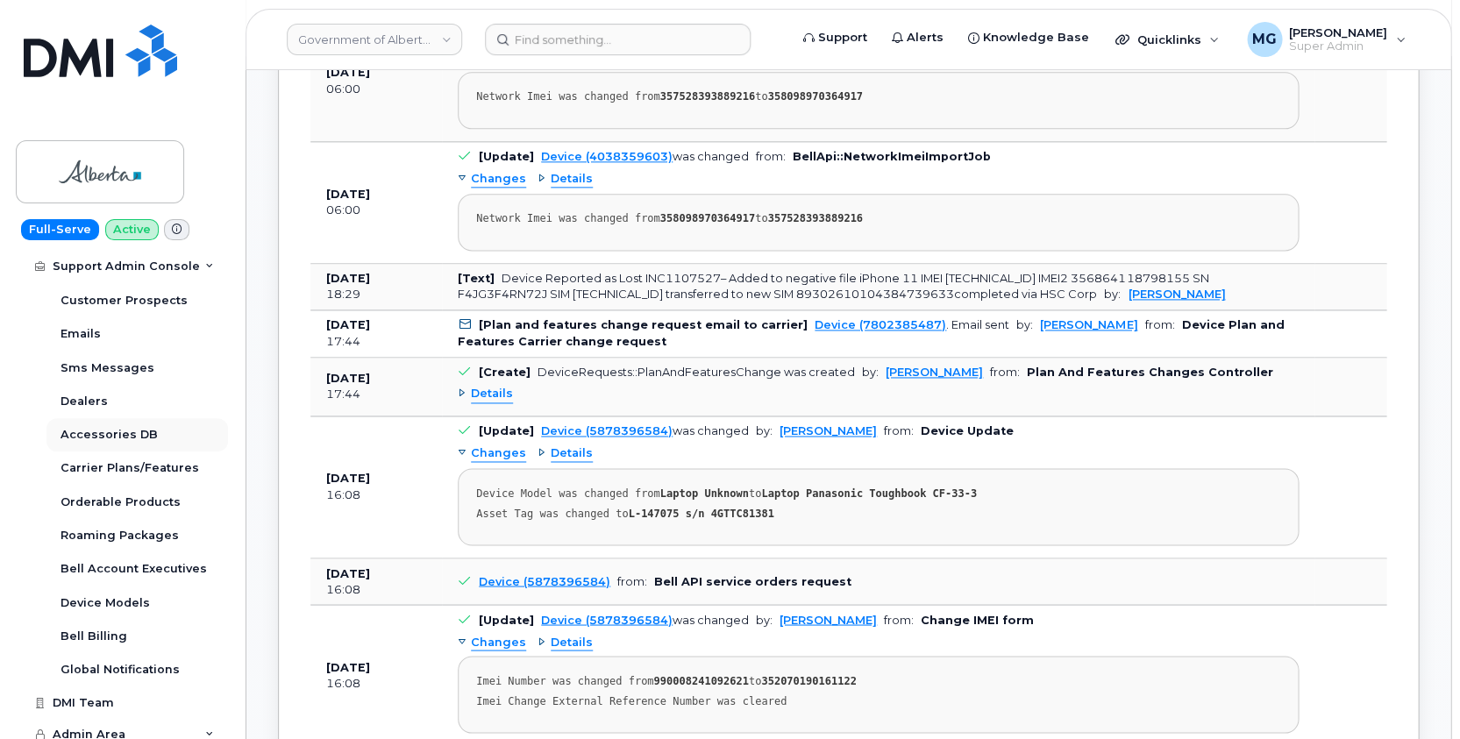
scroll to position [754, 0]
click at [88, 327] on div "Emails" at bounding box center [81, 335] width 40 height 16
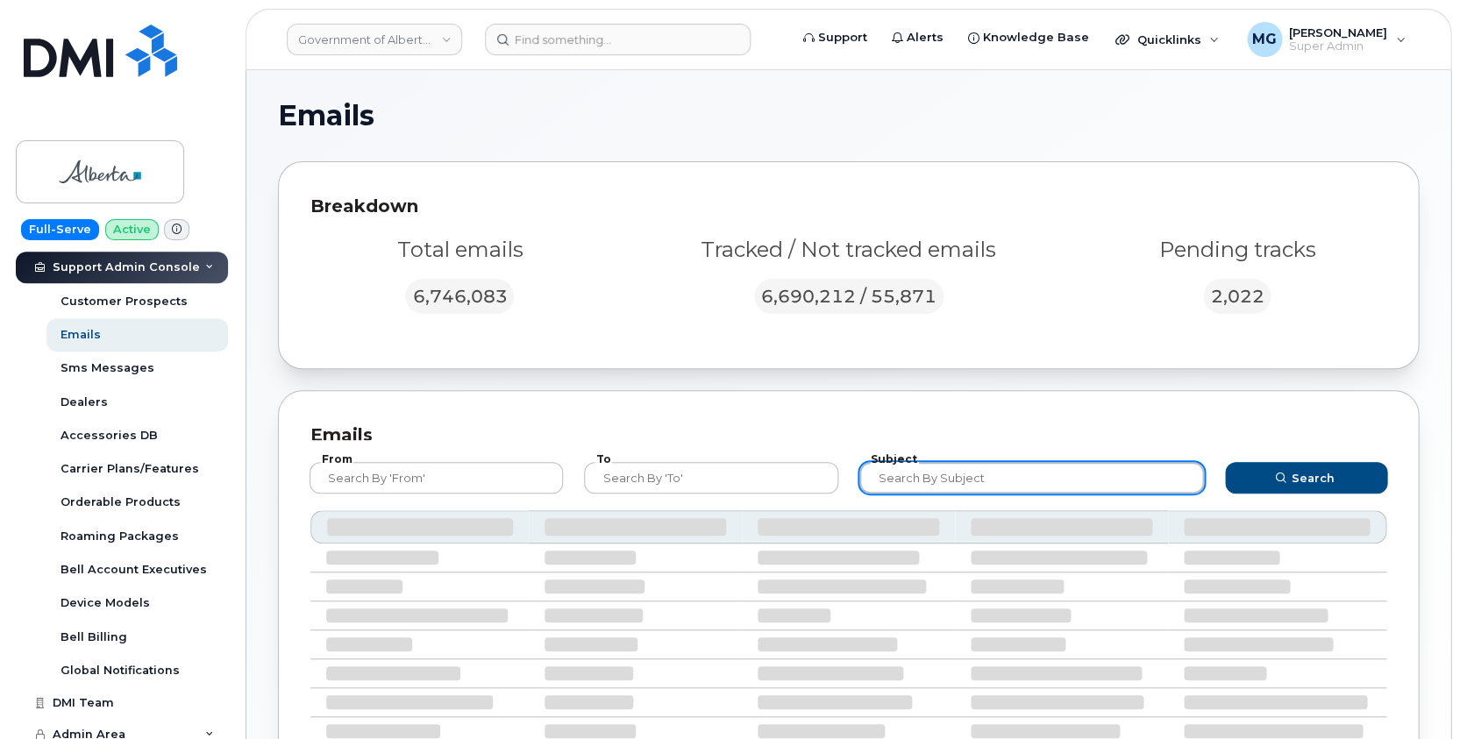
click at [962, 481] on input "text" at bounding box center [1031, 478] width 345 height 32
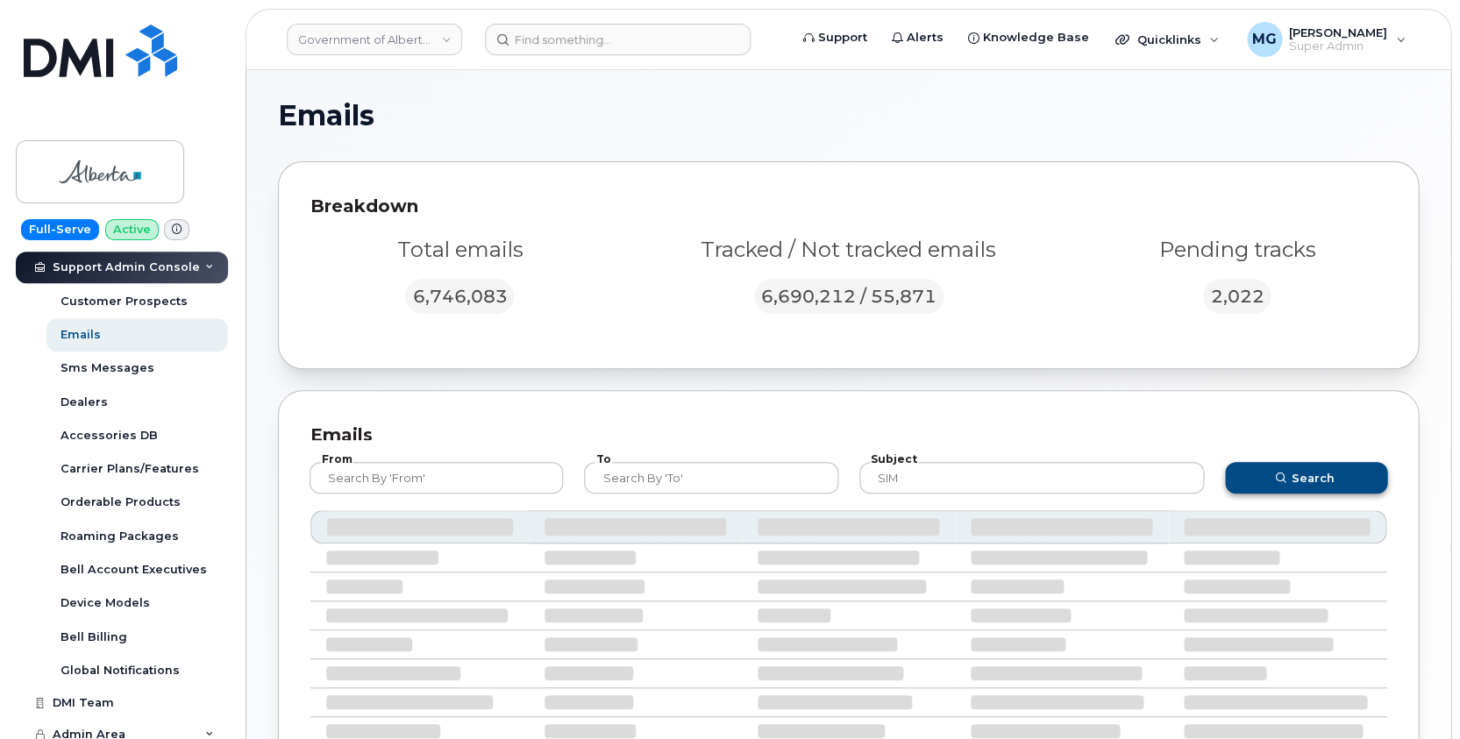
click at [1248, 474] on button "Search" at bounding box center [1306, 478] width 162 height 32
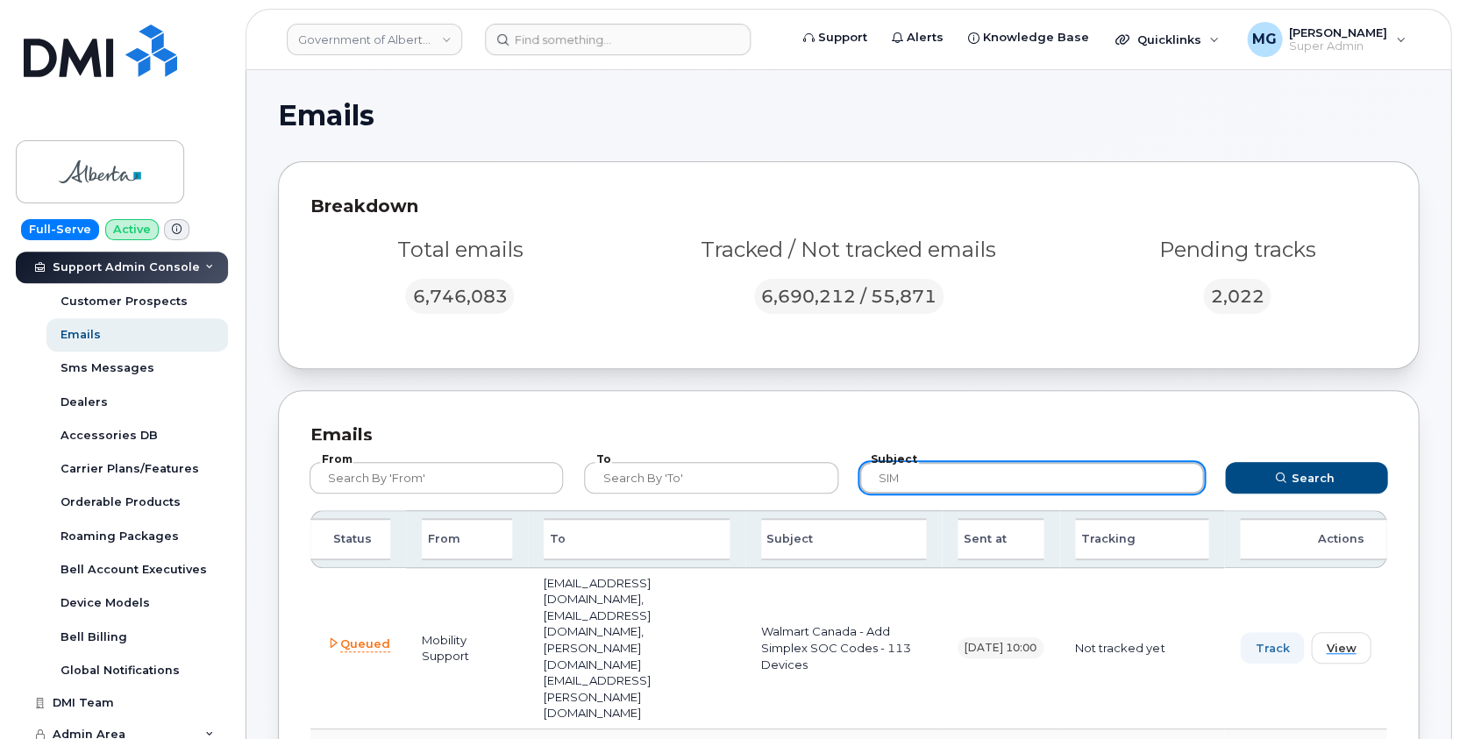
click at [920, 467] on input "SIM" at bounding box center [1031, 478] width 345 height 32
click at [917, 479] on input "SIM" at bounding box center [1031, 478] width 345 height 32
type input "SIM card"
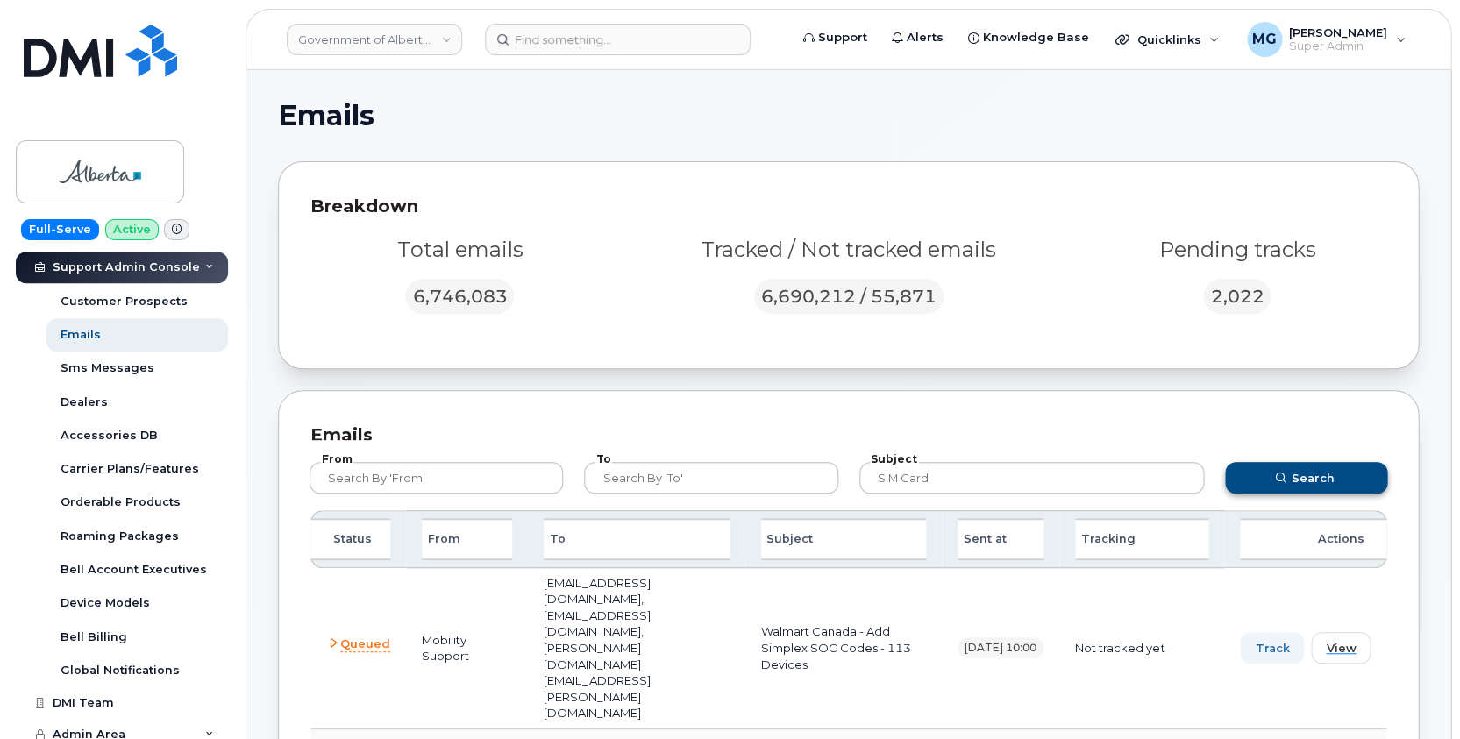
click at [1324, 479] on span "Search" at bounding box center [1312, 478] width 43 height 17
